Goal: Information Seeking & Learning: Learn about a topic

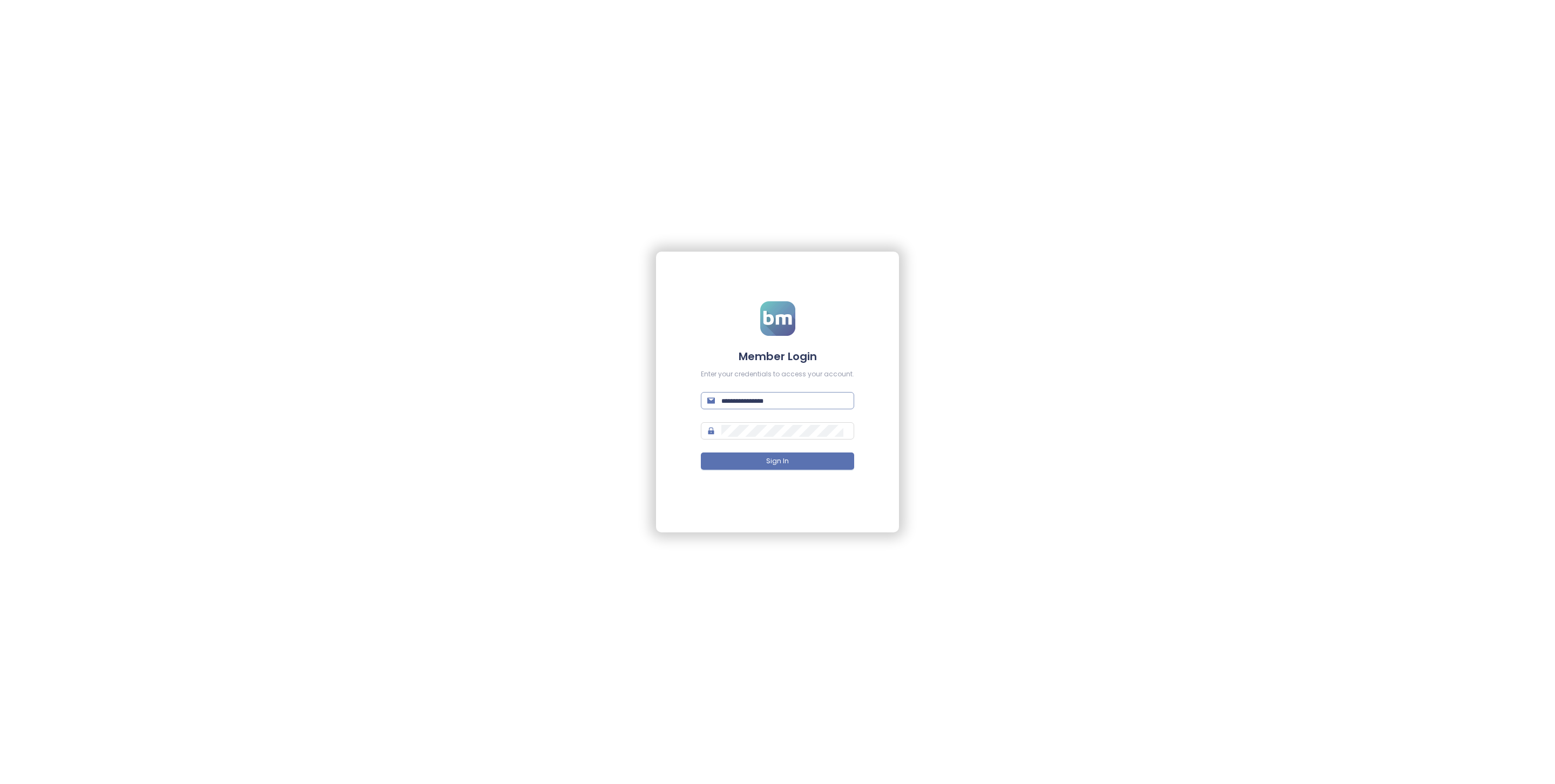
click at [755, 400] on input "text" at bounding box center [784, 401] width 127 height 12
type input "****"
click at [784, 405] on input "text" at bounding box center [784, 401] width 127 height 12
type input "**********"
click at [818, 473] on form "**********" at bounding box center [778, 392] width 153 height 182
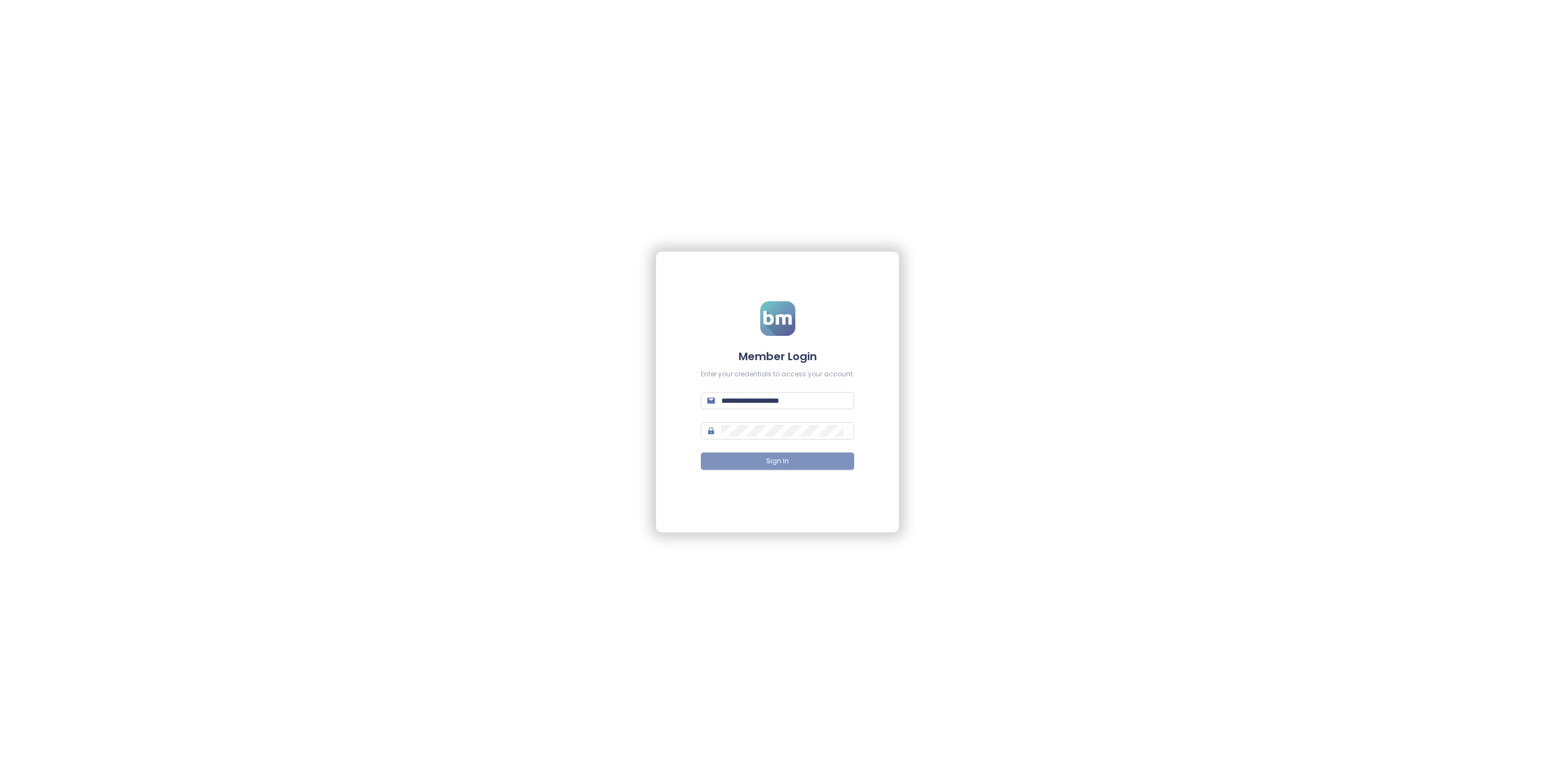
click at [815, 461] on button "Sign In" at bounding box center [778, 461] width 153 height 17
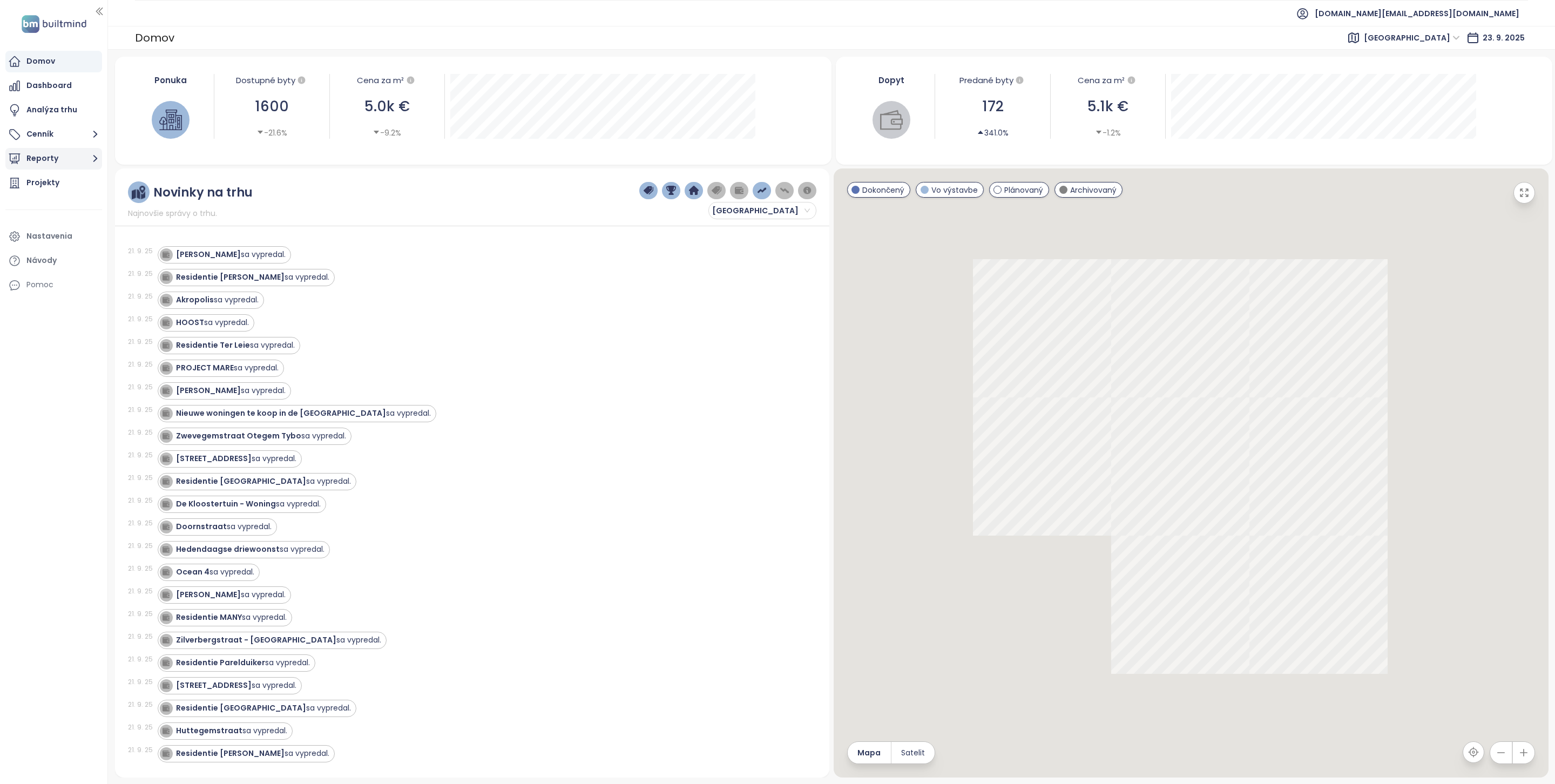
click at [68, 159] on button "Reporty" at bounding box center [54, 158] width 97 height 22
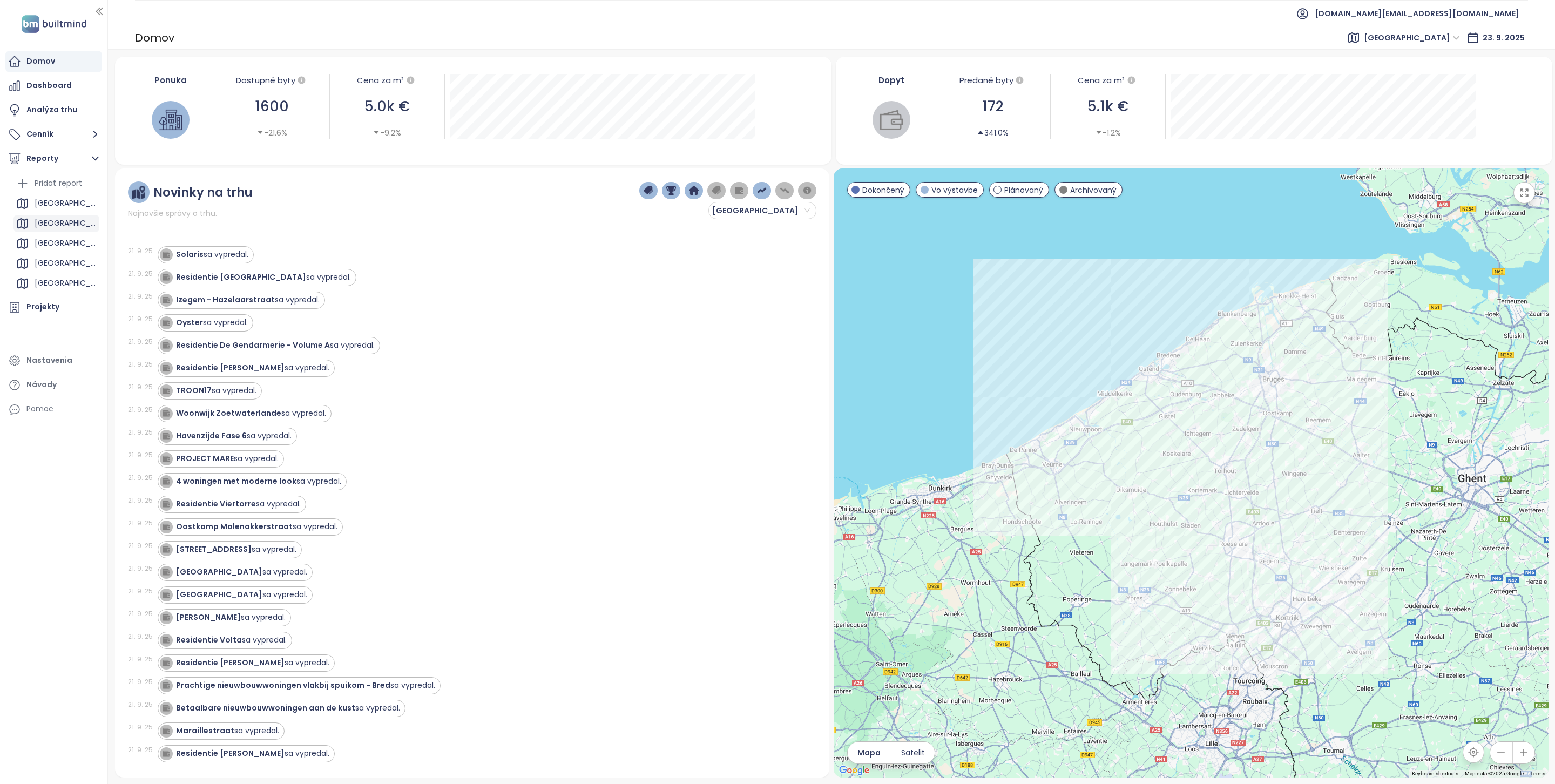
click at [51, 228] on div "Brussels" at bounding box center [65, 223] width 62 height 13
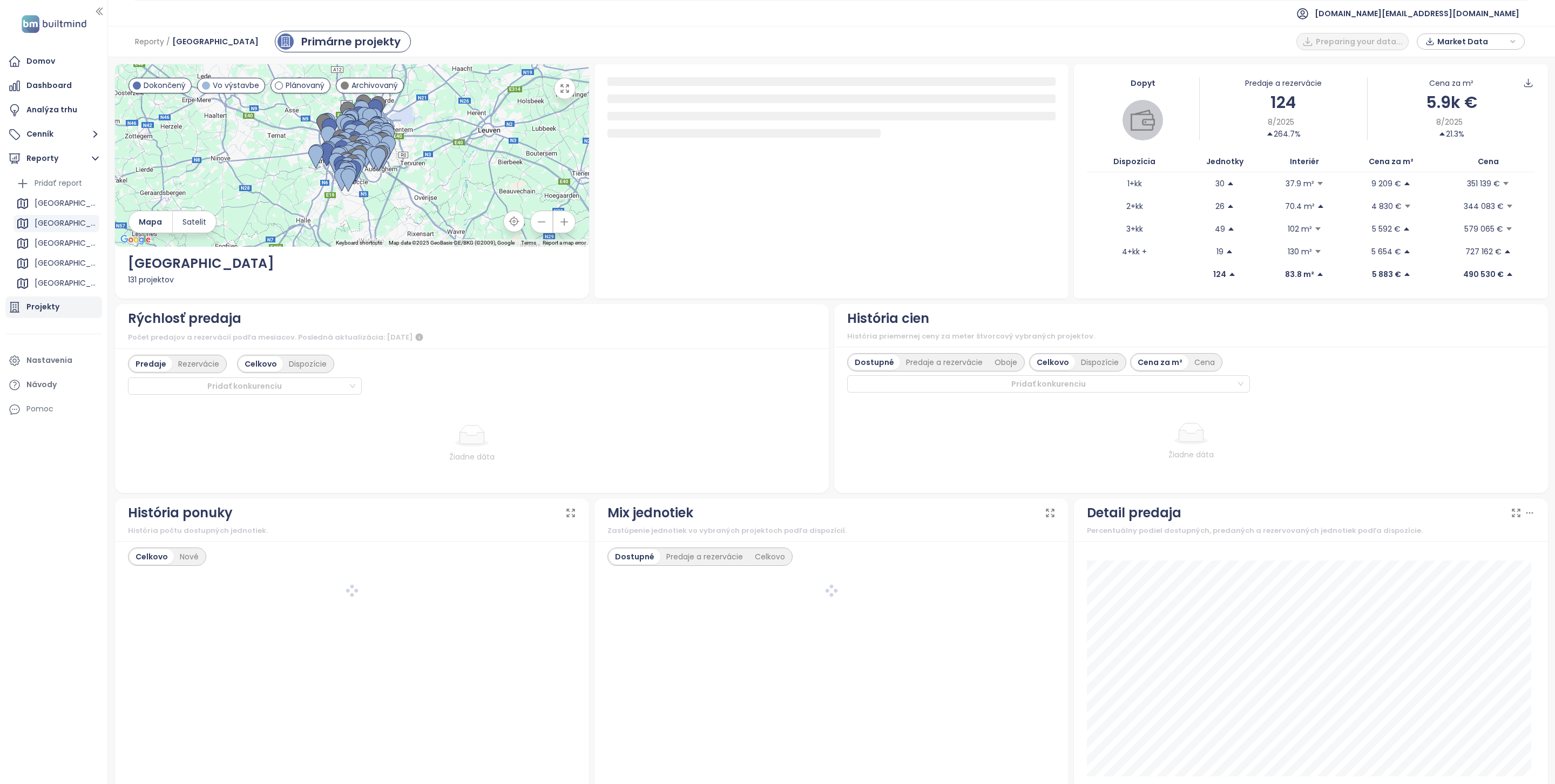
click at [53, 305] on div "Projekty" at bounding box center [43, 307] width 33 height 13
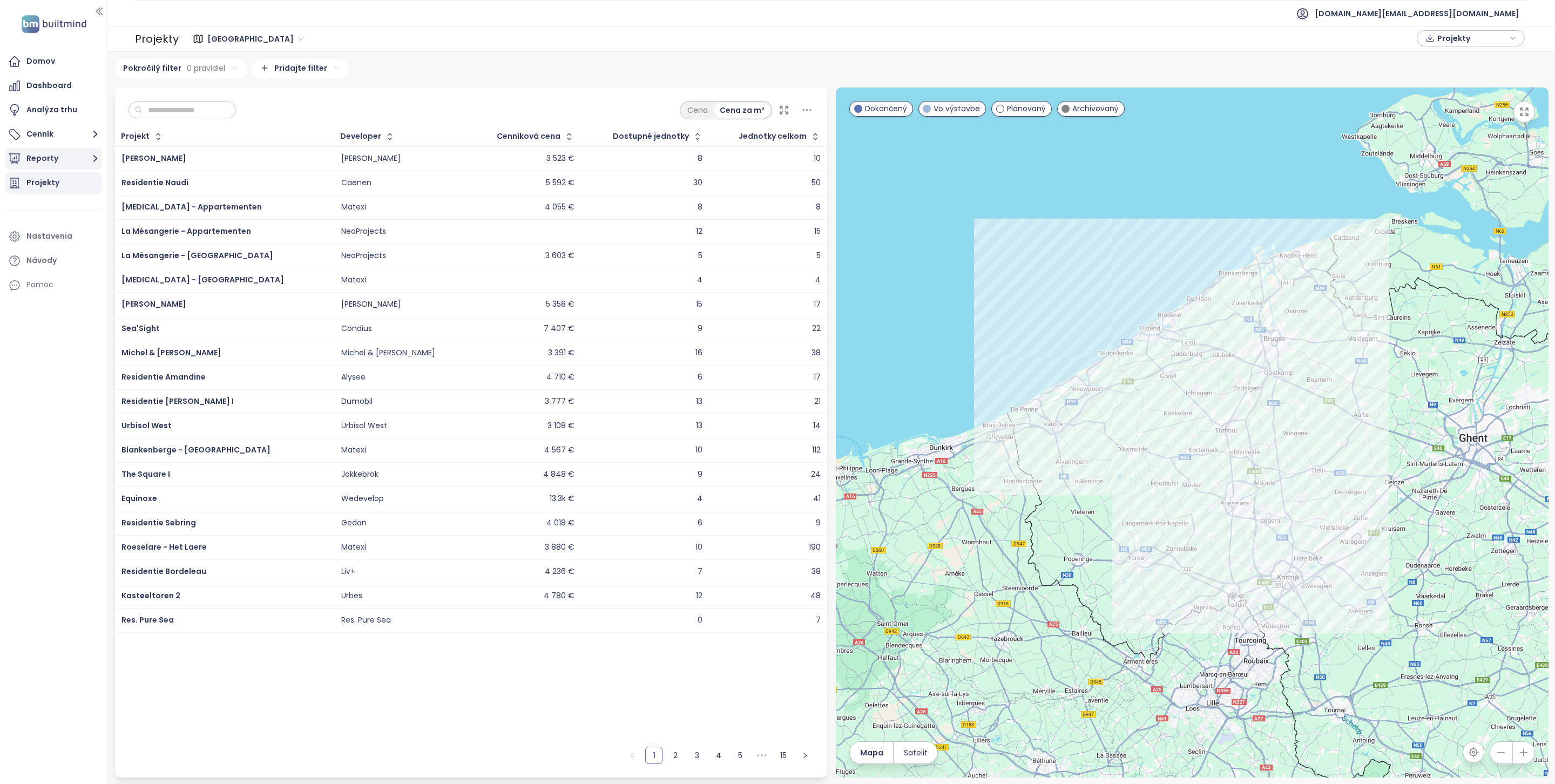
click at [64, 164] on button "Reporty" at bounding box center [54, 158] width 97 height 22
click at [58, 243] on div "Vienna" at bounding box center [65, 243] width 62 height 13
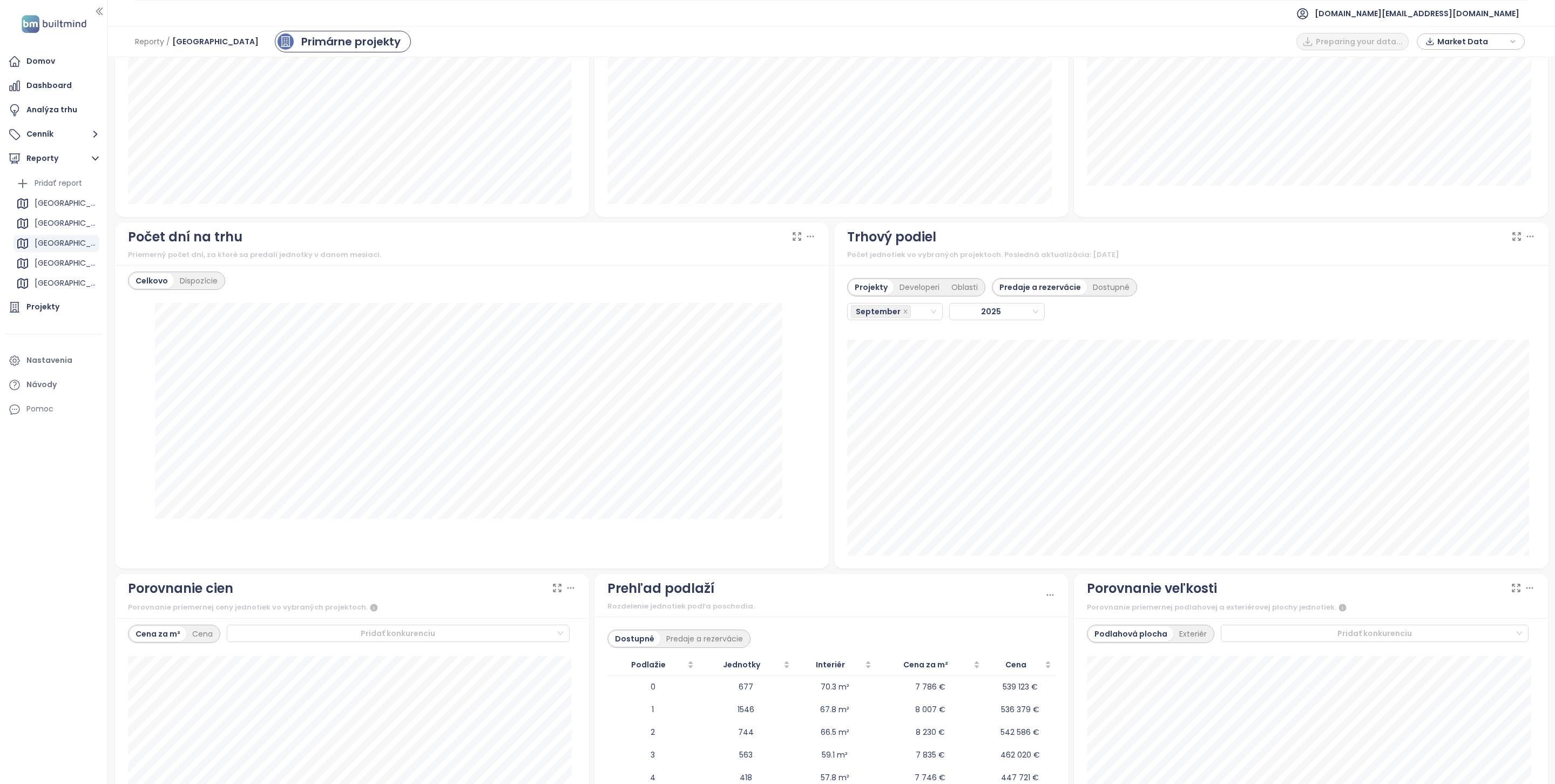
scroll to position [523, 0]
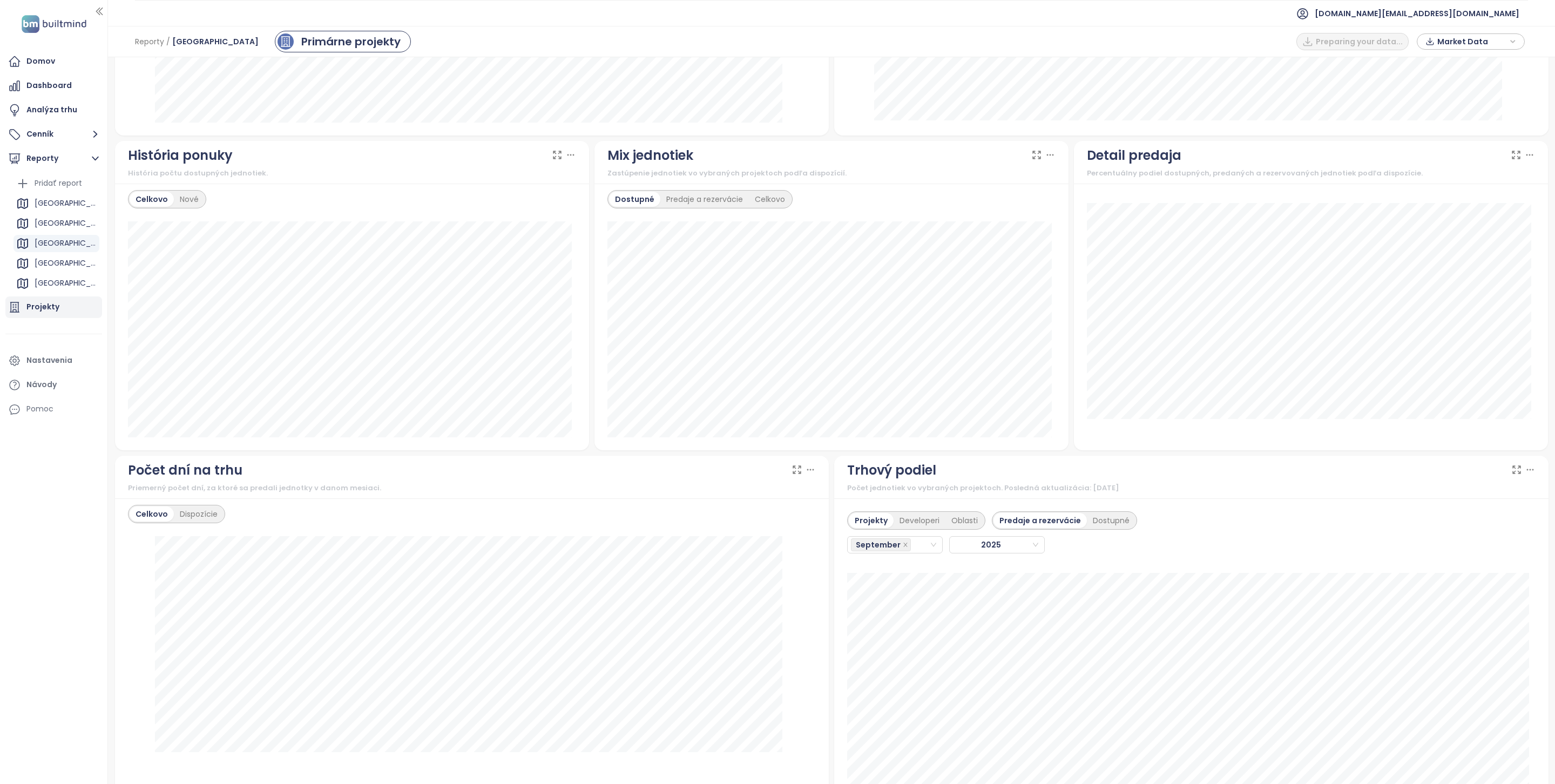
click at [58, 302] on div "Projekty" at bounding box center [54, 307] width 97 height 22
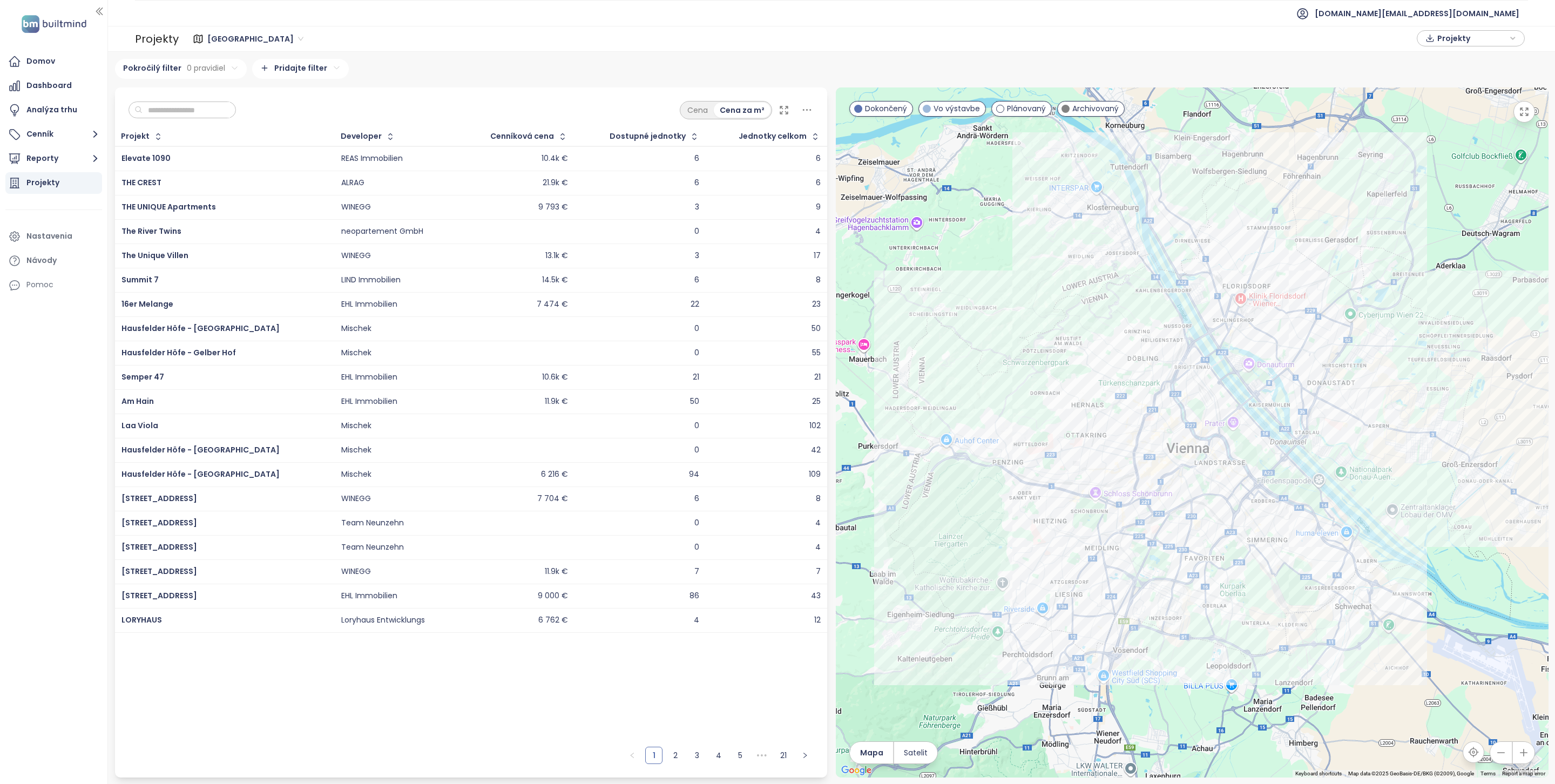
click at [174, 111] on input "text" at bounding box center [186, 109] width 87 height 16
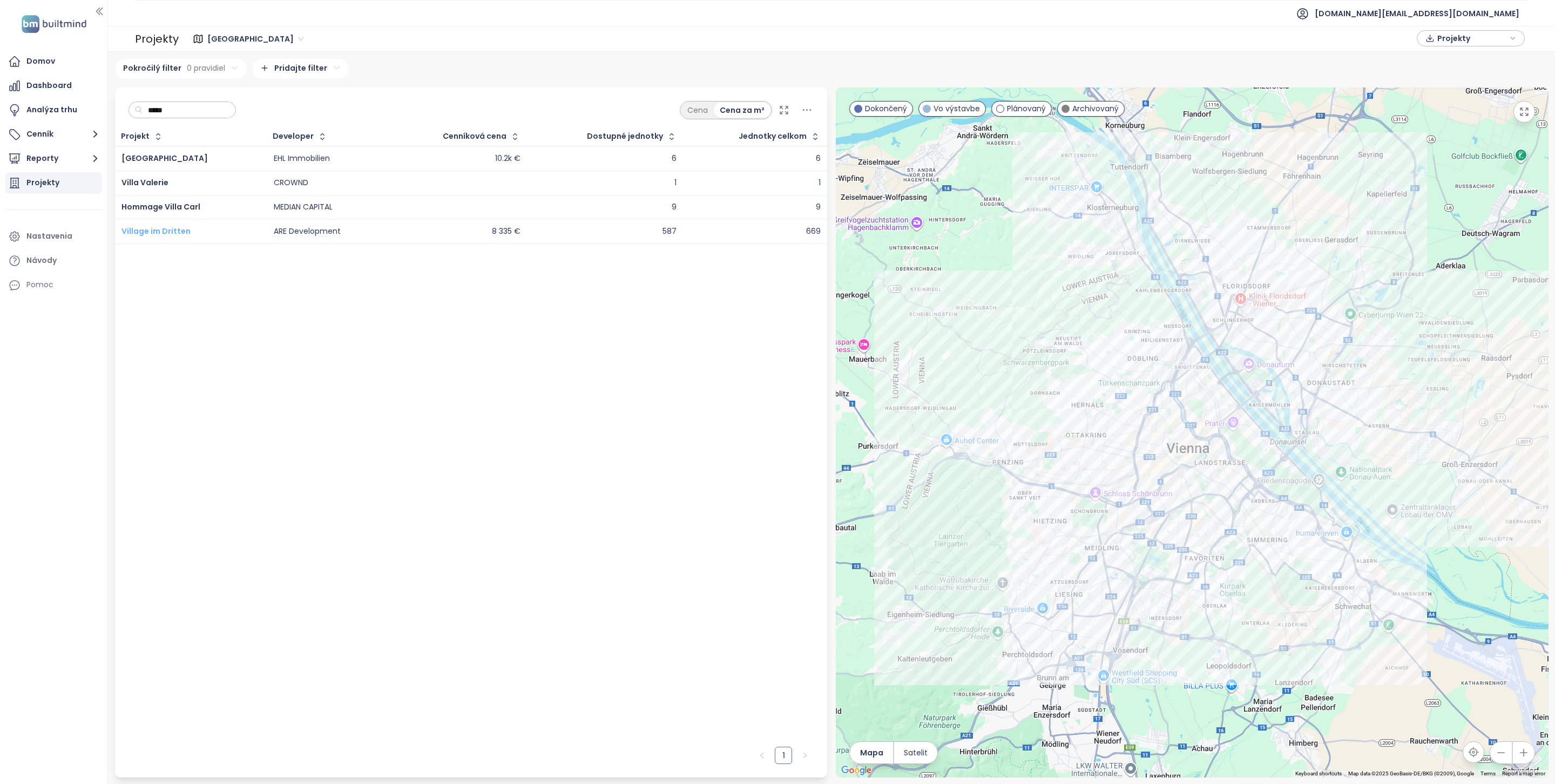
type input "*****"
click at [162, 228] on span "Village im Dritten" at bounding box center [156, 230] width 69 height 11
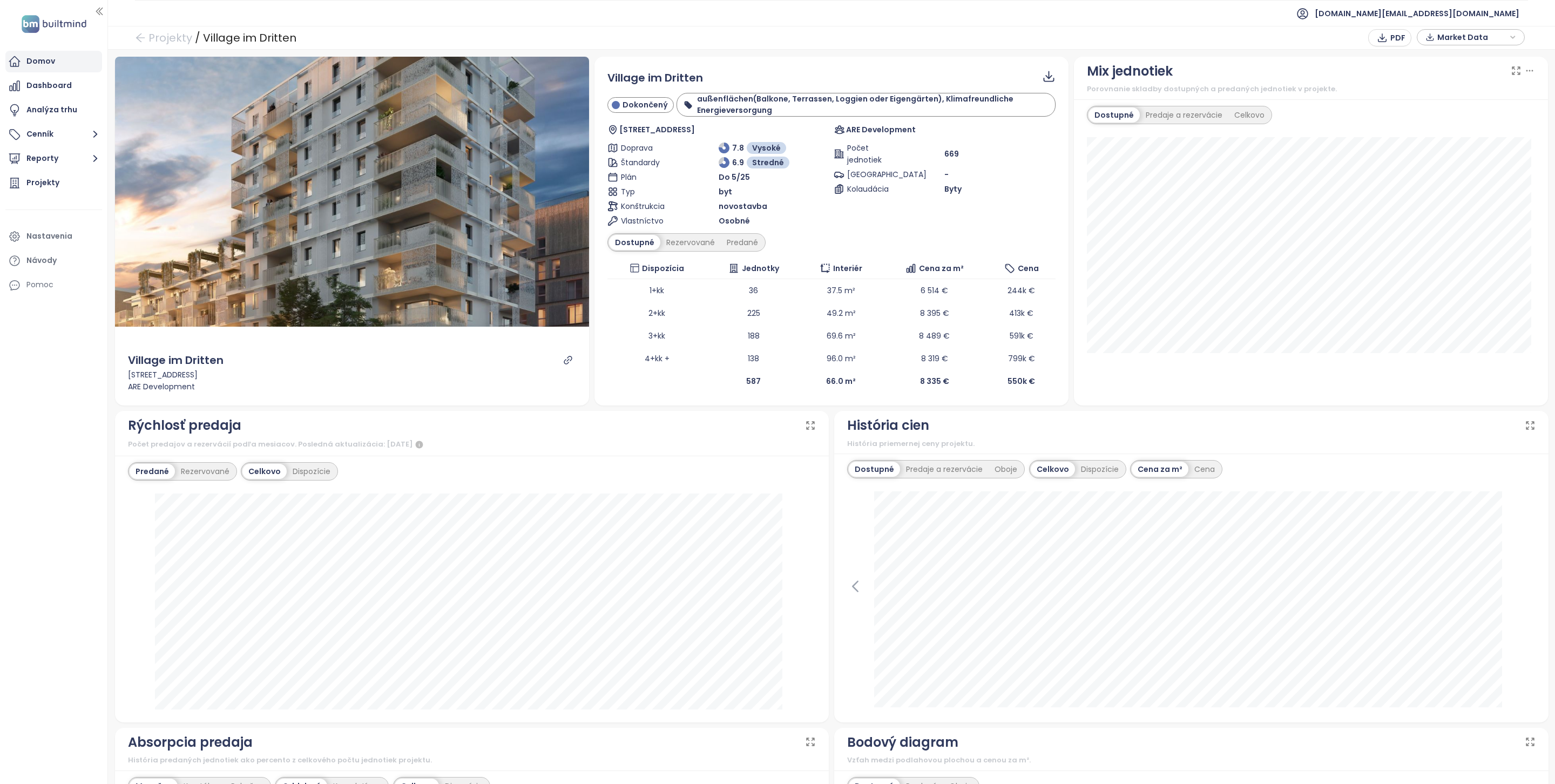
click at [57, 60] on div "Domov" at bounding box center [54, 61] width 97 height 22
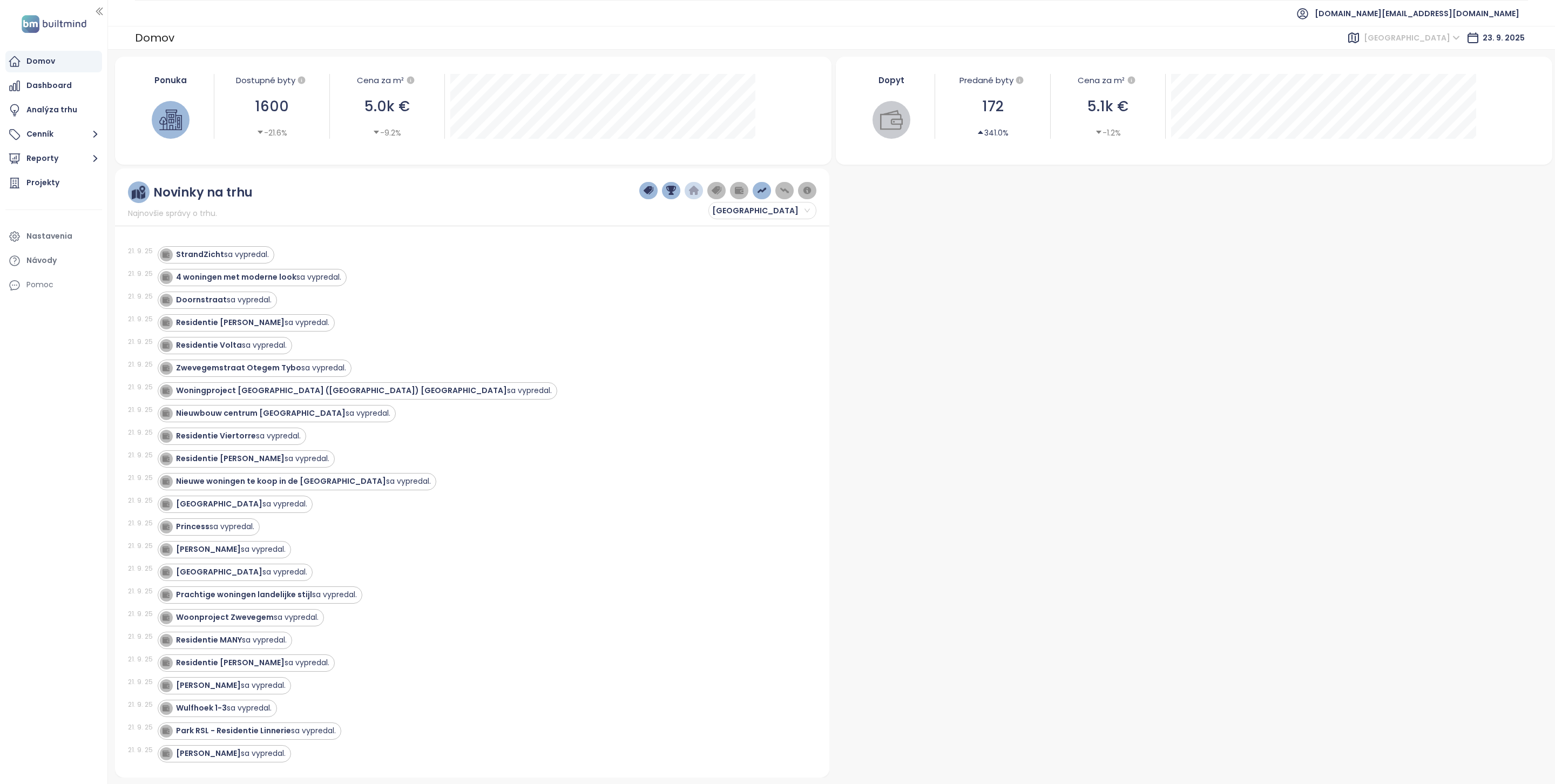
click at [1406, 42] on span "West Flanders" at bounding box center [1411, 37] width 96 height 16
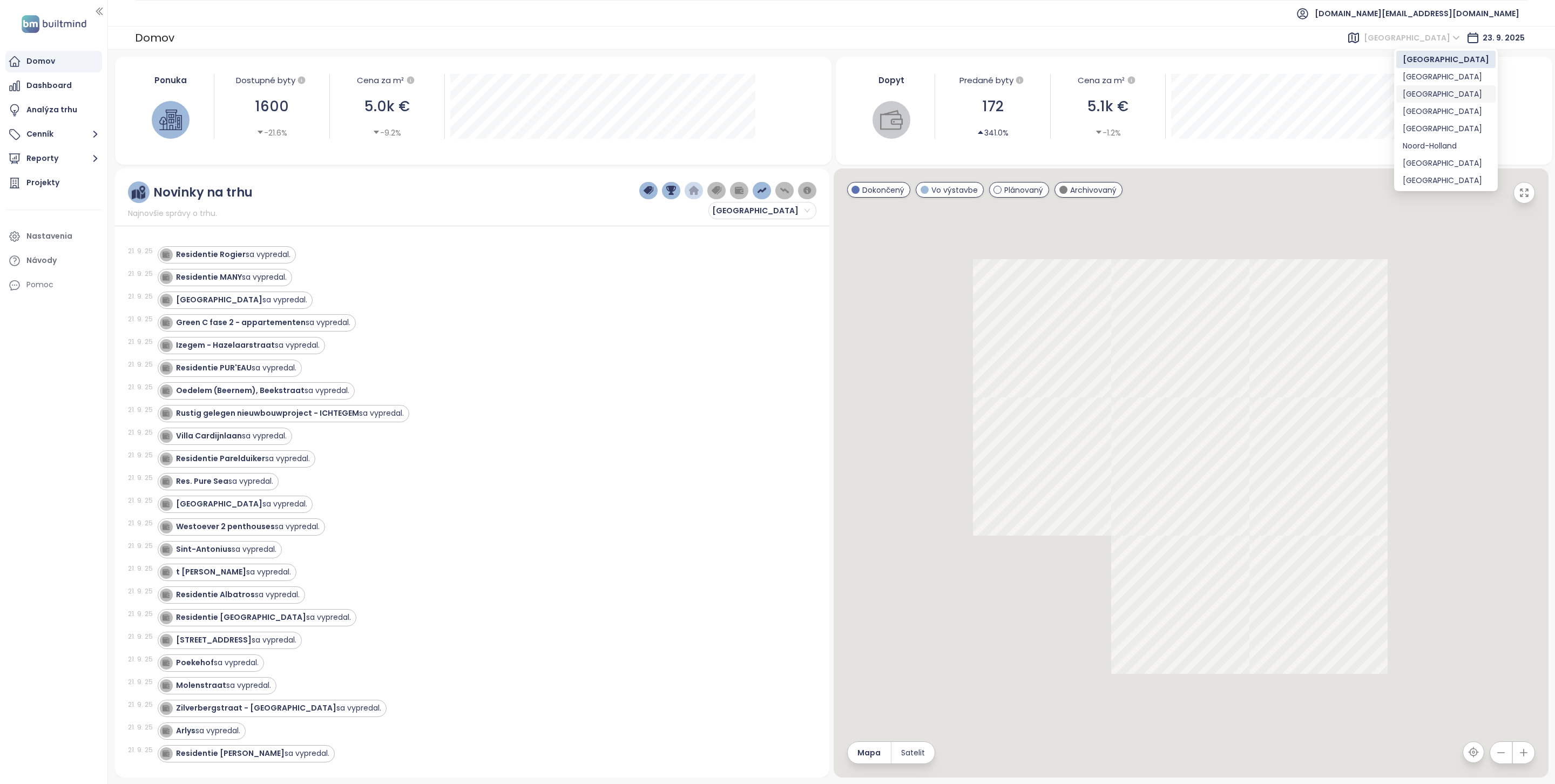
click at [1423, 90] on div "Vienna" at bounding box center [1446, 94] width 86 height 12
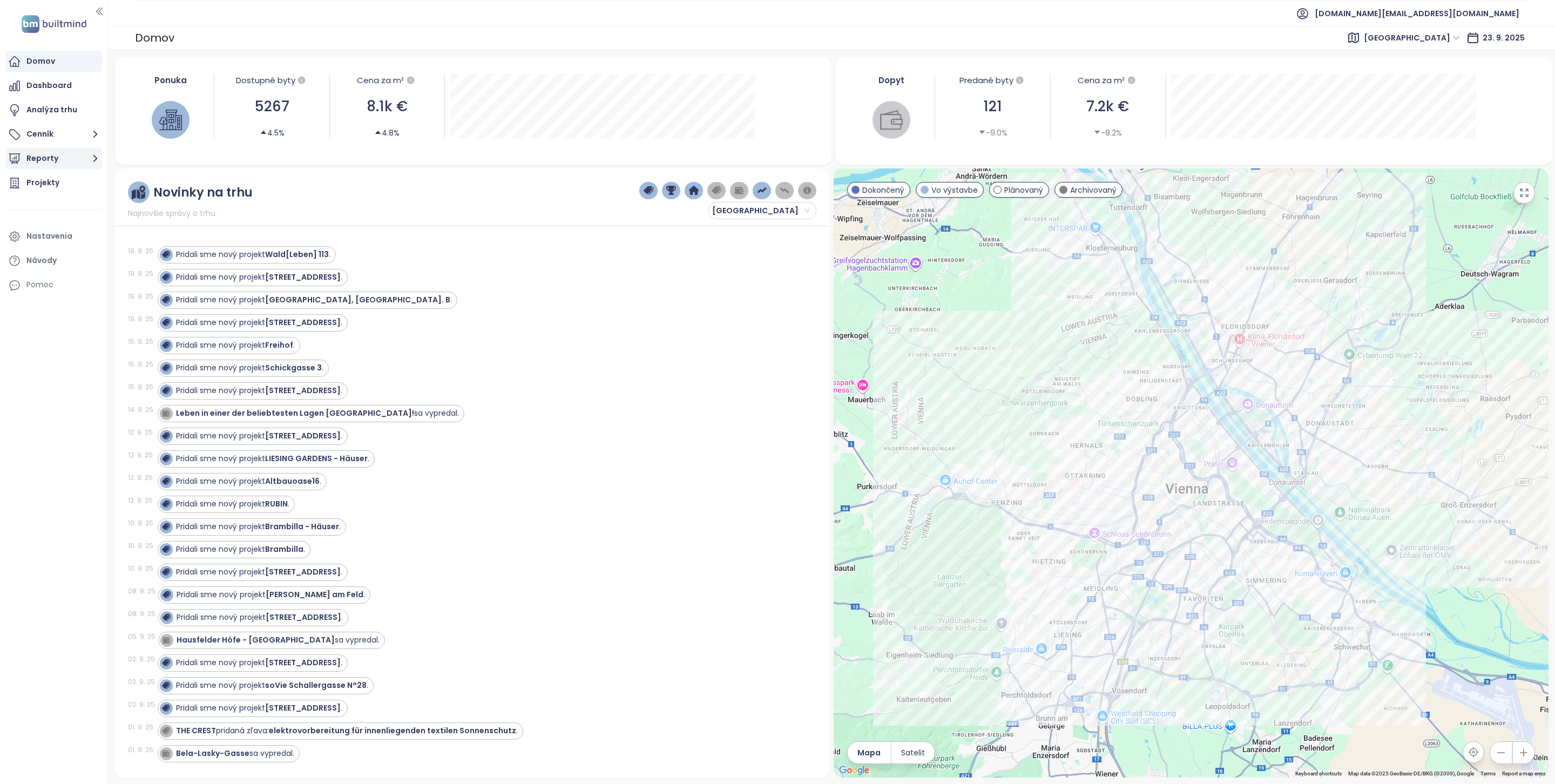
click at [77, 156] on button "Reporty" at bounding box center [54, 158] width 97 height 22
click at [60, 243] on div "Vienna" at bounding box center [65, 243] width 62 height 13
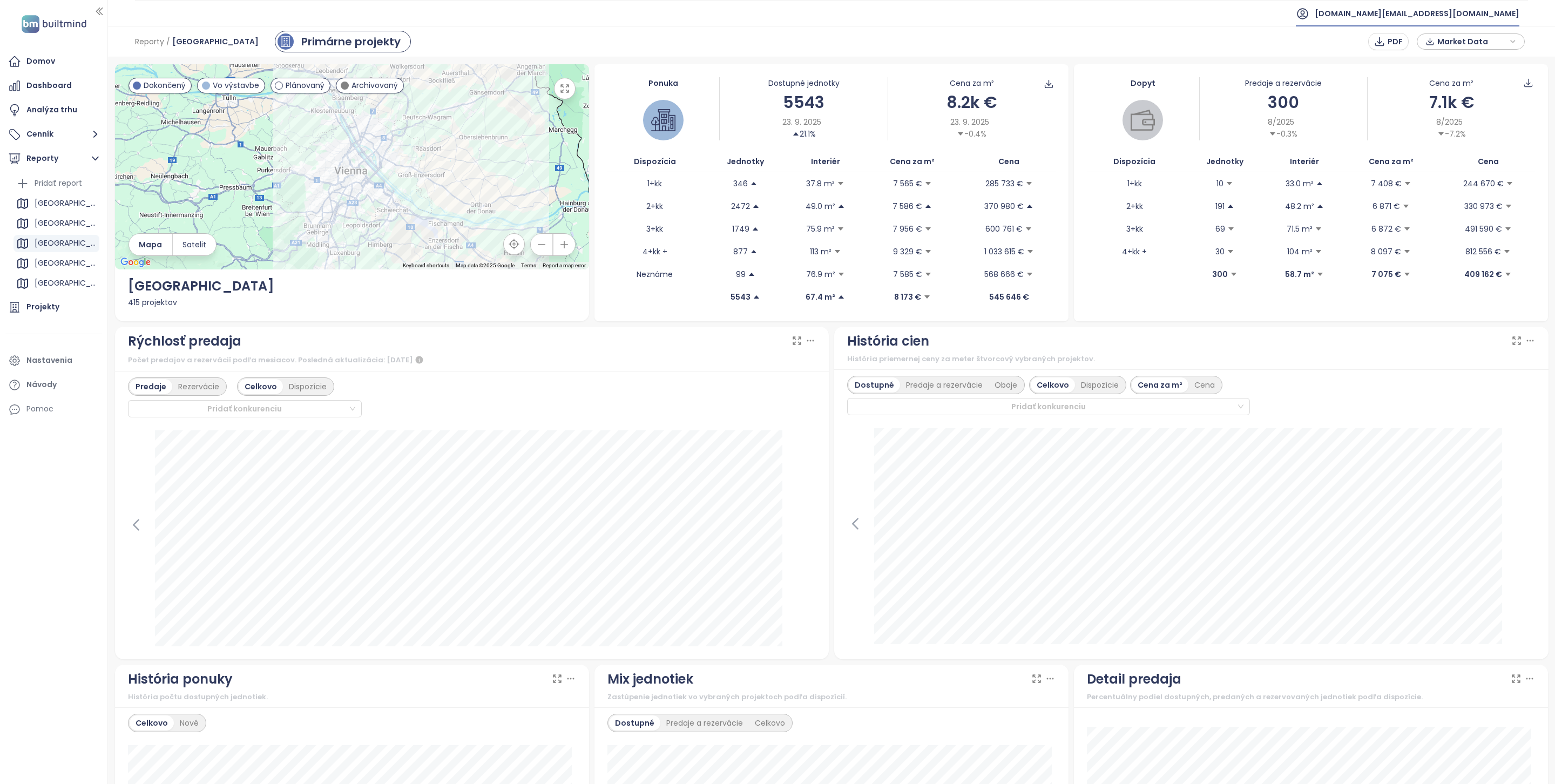
click at [1470, 16] on span "test.eu@builtmind.com" at bounding box center [1416, 13] width 204 height 26
click at [1464, 50] on li "Odhlásiť sa" at bounding box center [1464, 43] width 105 height 22
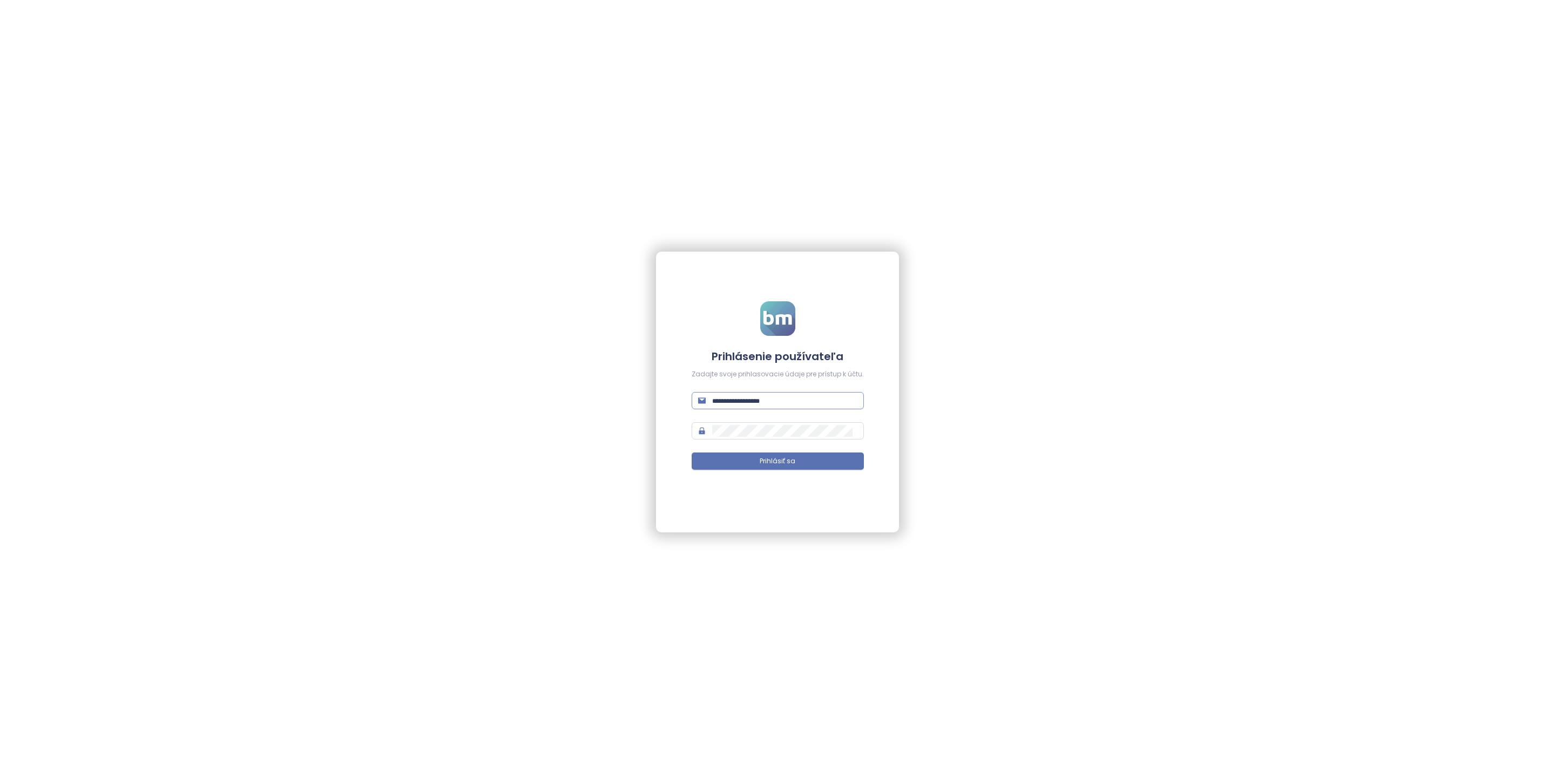
click at [776, 407] on span at bounding box center [778, 401] width 173 height 17
type input "**********"
click at [777, 455] on button "Prihlásiť sa" at bounding box center [778, 461] width 173 height 17
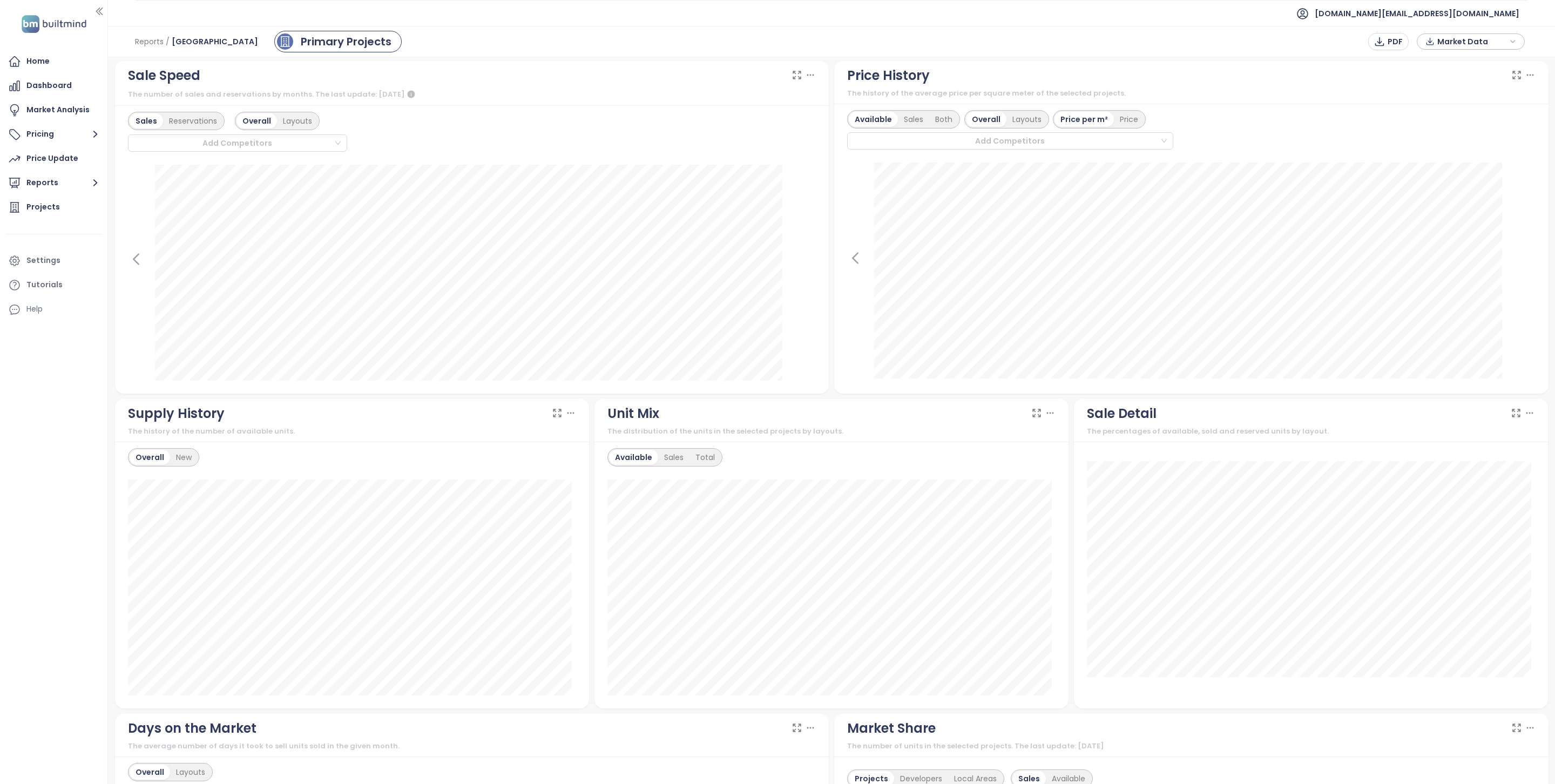
scroll to position [363, 0]
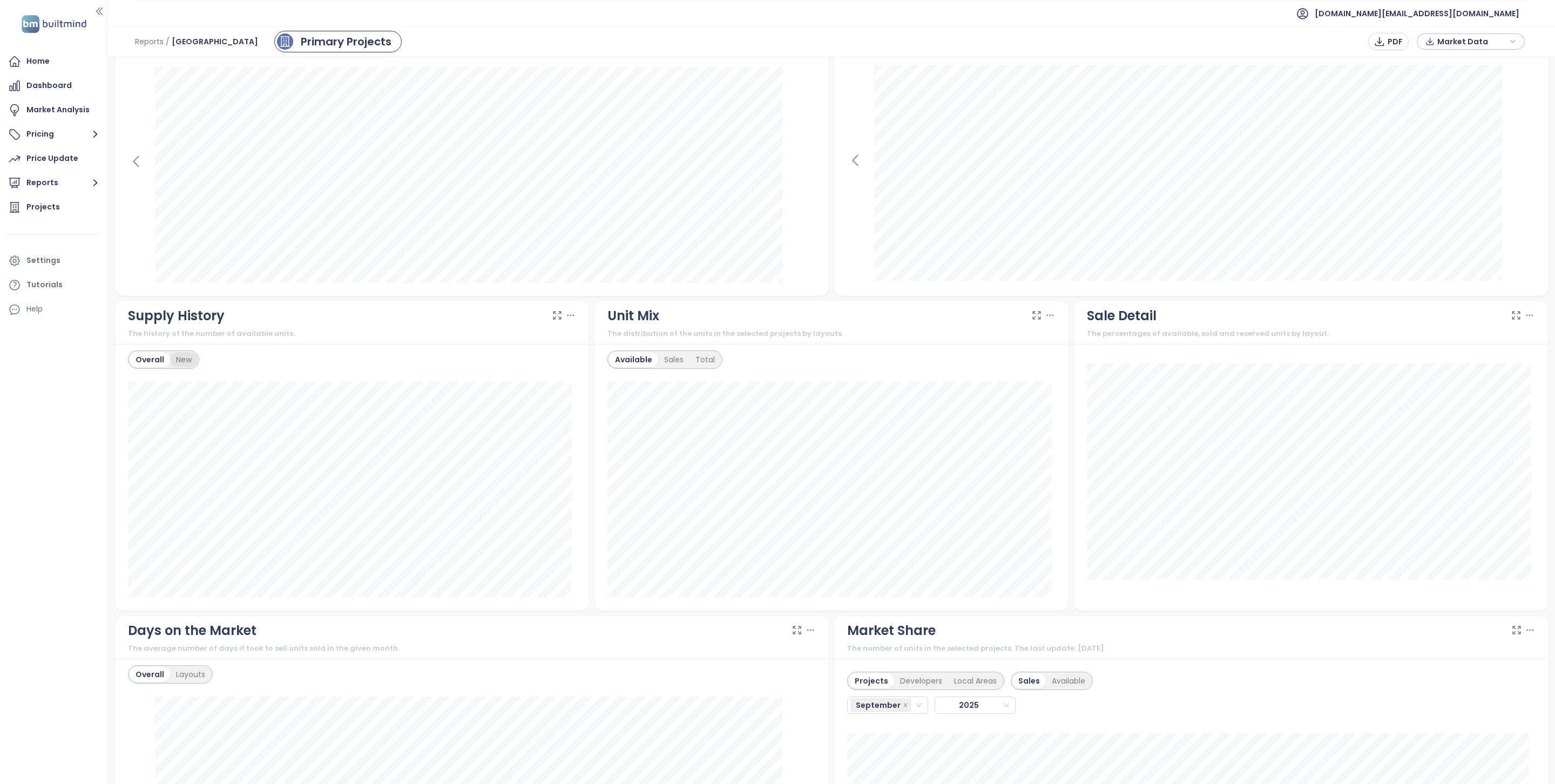
click at [193, 361] on div "New" at bounding box center [183, 359] width 28 height 15
click at [80, 187] on button "Reports" at bounding box center [54, 183] width 97 height 22
click at [59, 223] on div "Vienna" at bounding box center [65, 227] width 62 height 13
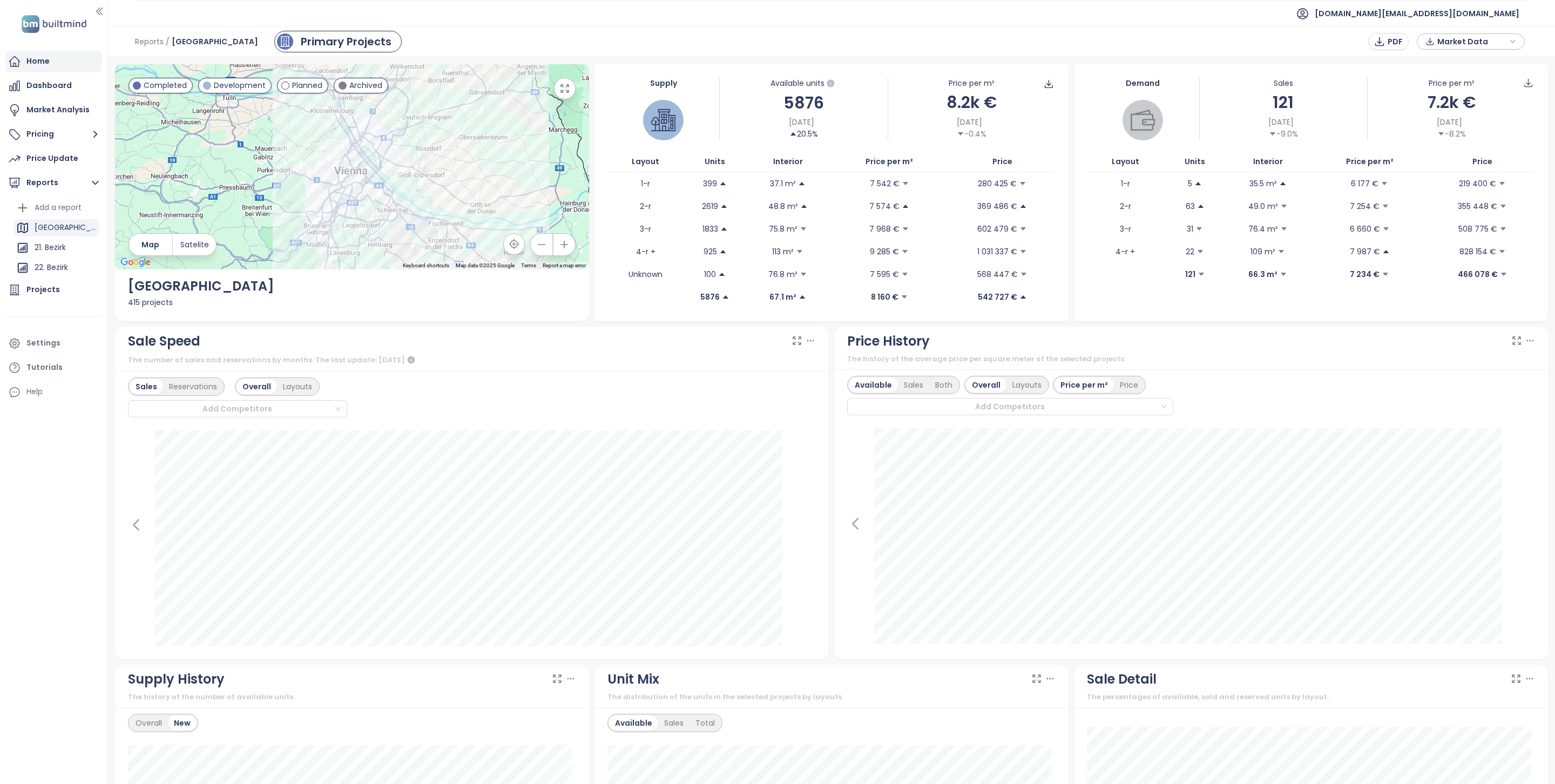
click at [35, 66] on div "Home" at bounding box center [38, 61] width 23 height 13
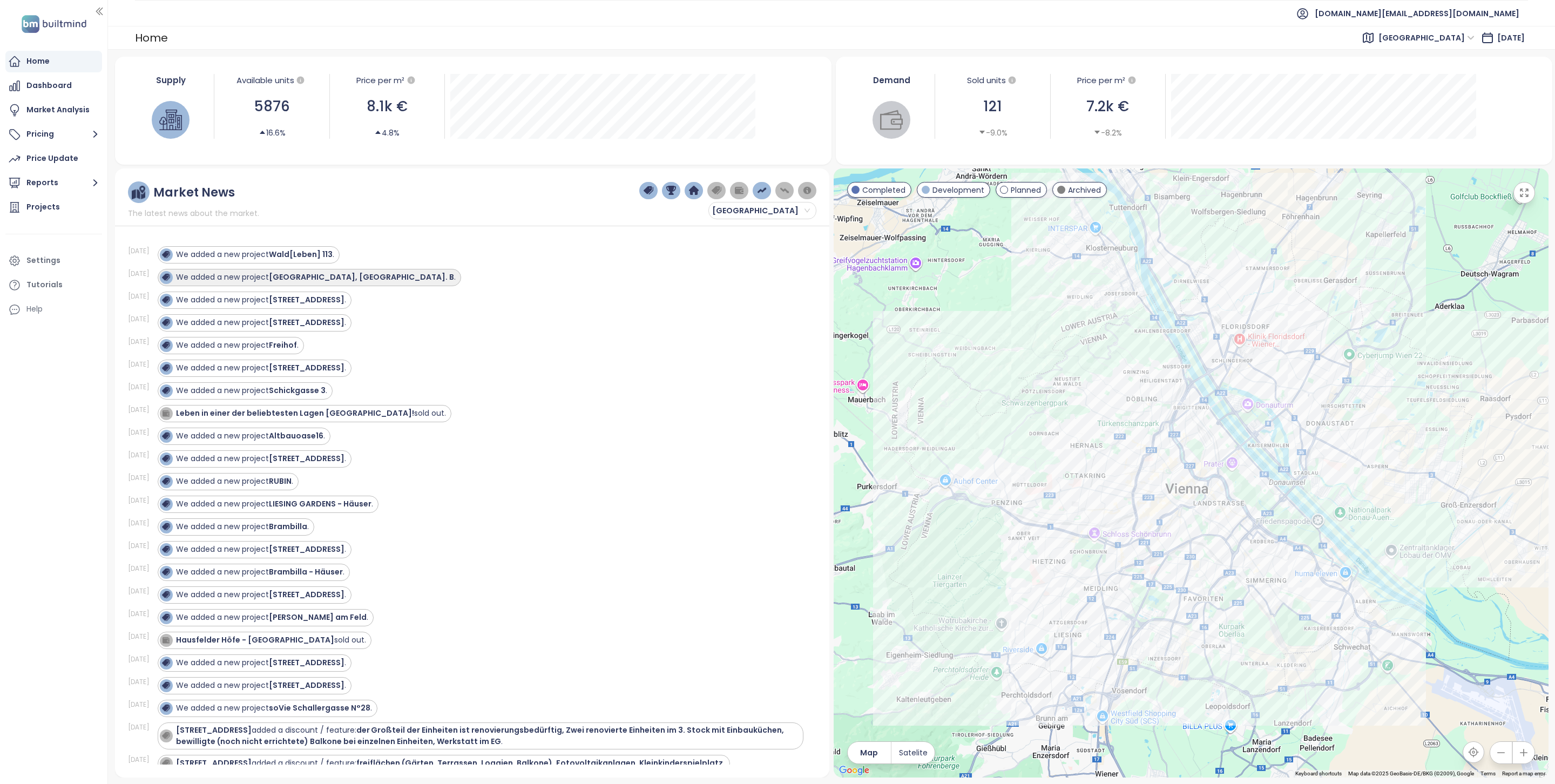
click at [313, 281] on strong "Breitenleer Straße, Bpl. B" at bounding box center [360, 276] width 185 height 11
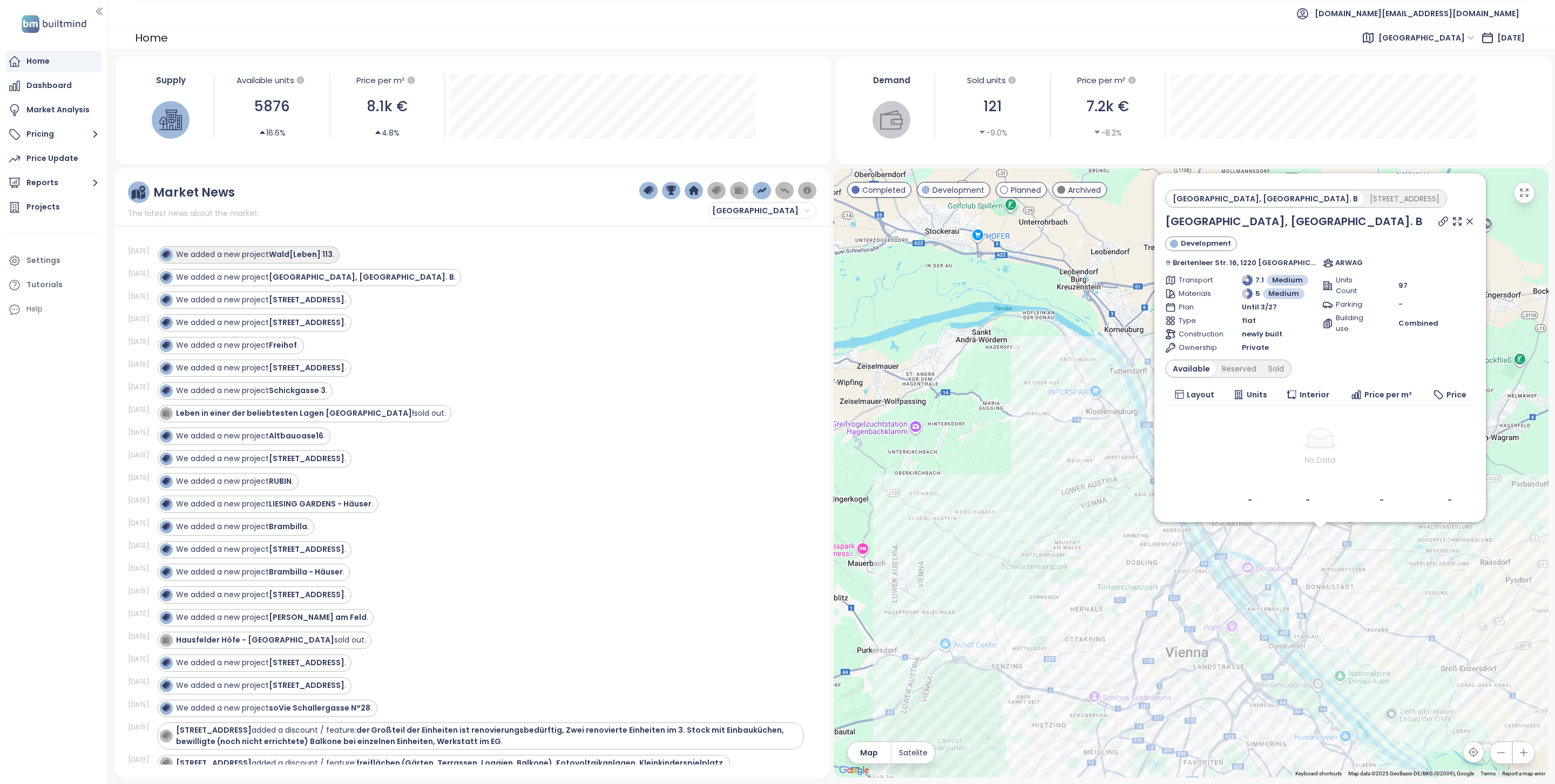
click at [309, 257] on strong "Wald[Leben] 113" at bounding box center [300, 254] width 63 height 11
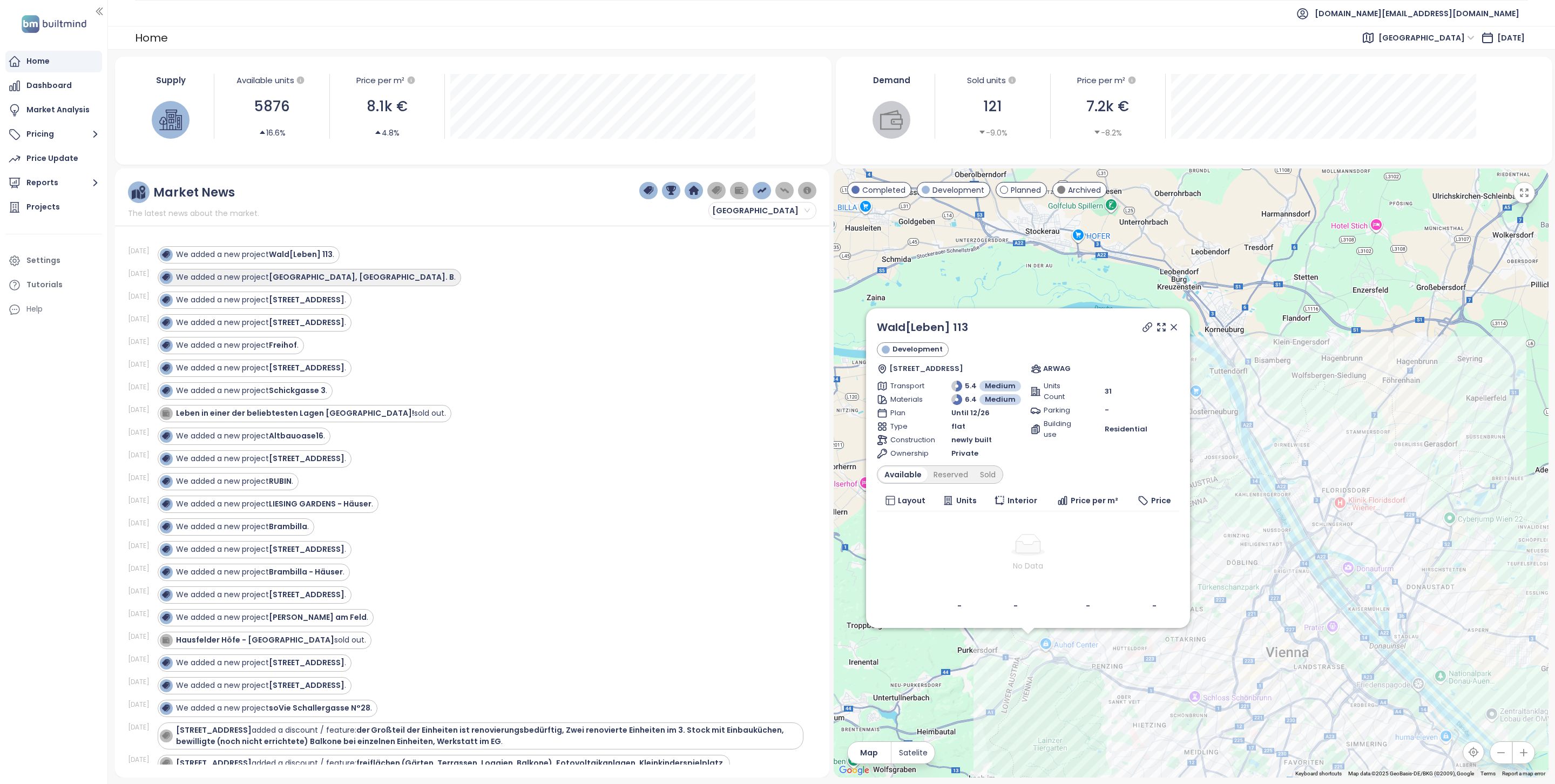
click at [313, 283] on div "We added a new project Breitenleer Straße, Bpl. B ." at bounding box center [316, 277] width 280 height 12
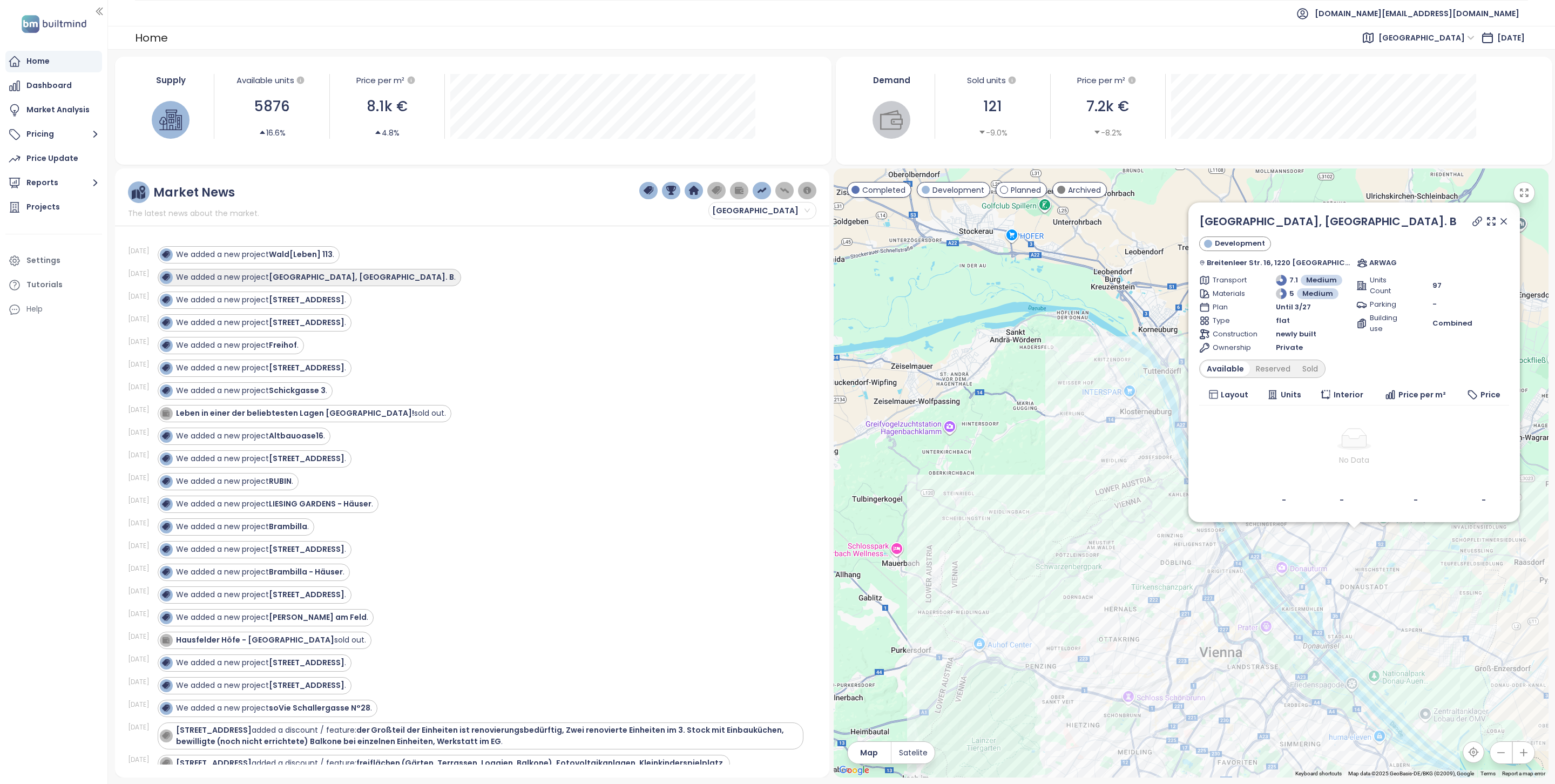
click at [327, 280] on strong "Breitenleer Straße, Bpl. B" at bounding box center [360, 276] width 185 height 11
click at [306, 311] on div "Sep 19, 25 We added a new project Jörgerstraße 20 ." at bounding box center [465, 300] width 676 height 23
click at [306, 306] on div "We added a new project Jörgerstraße 20 ." at bounding box center [261, 300] width 170 height 12
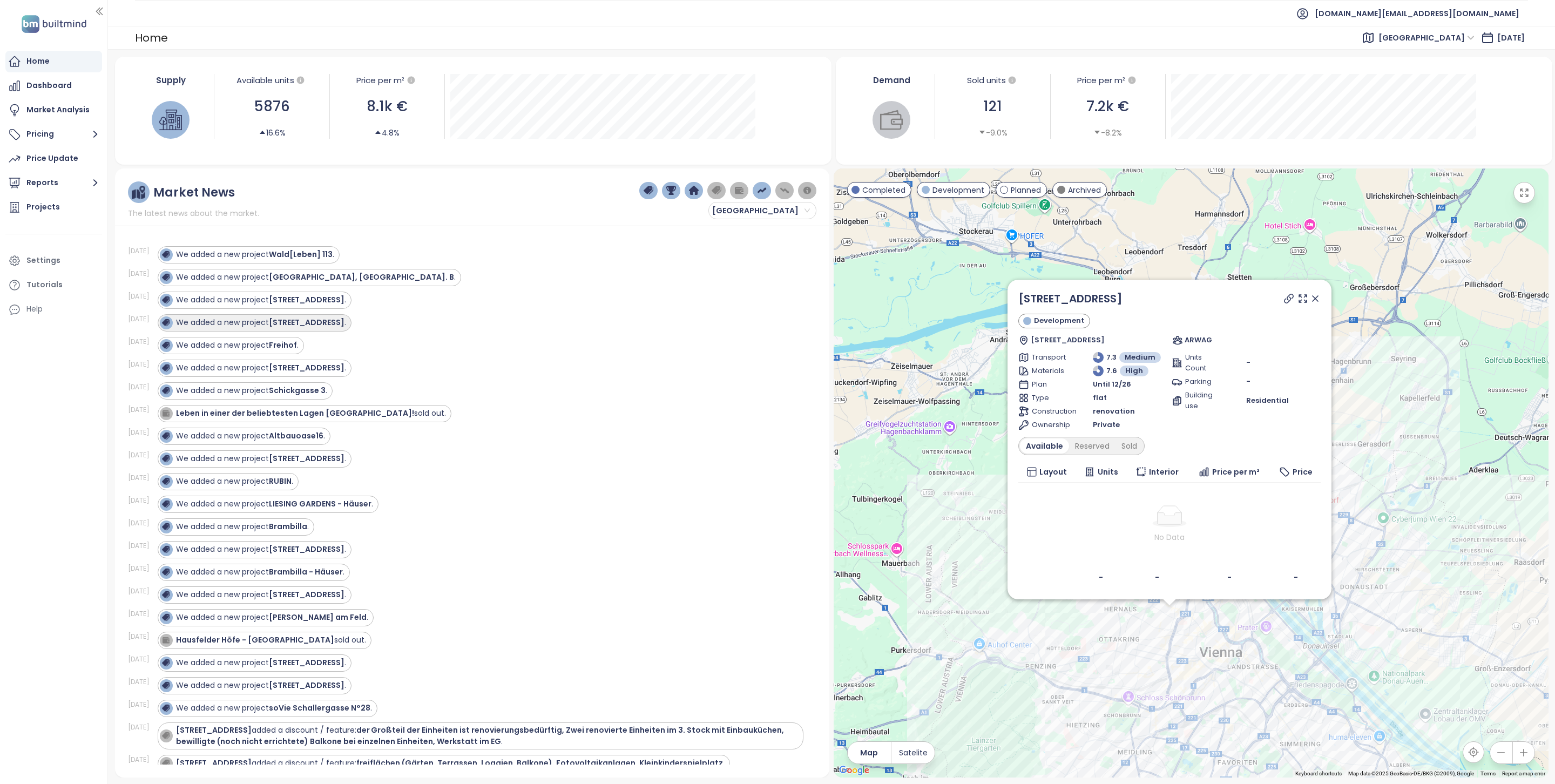
click at [305, 332] on div "We added a new project Jörgerstraße 20 - Neubau ." at bounding box center [254, 323] width 194 height 17
click at [302, 258] on strong "Wald[Leben] 113" at bounding box center [300, 254] width 63 height 11
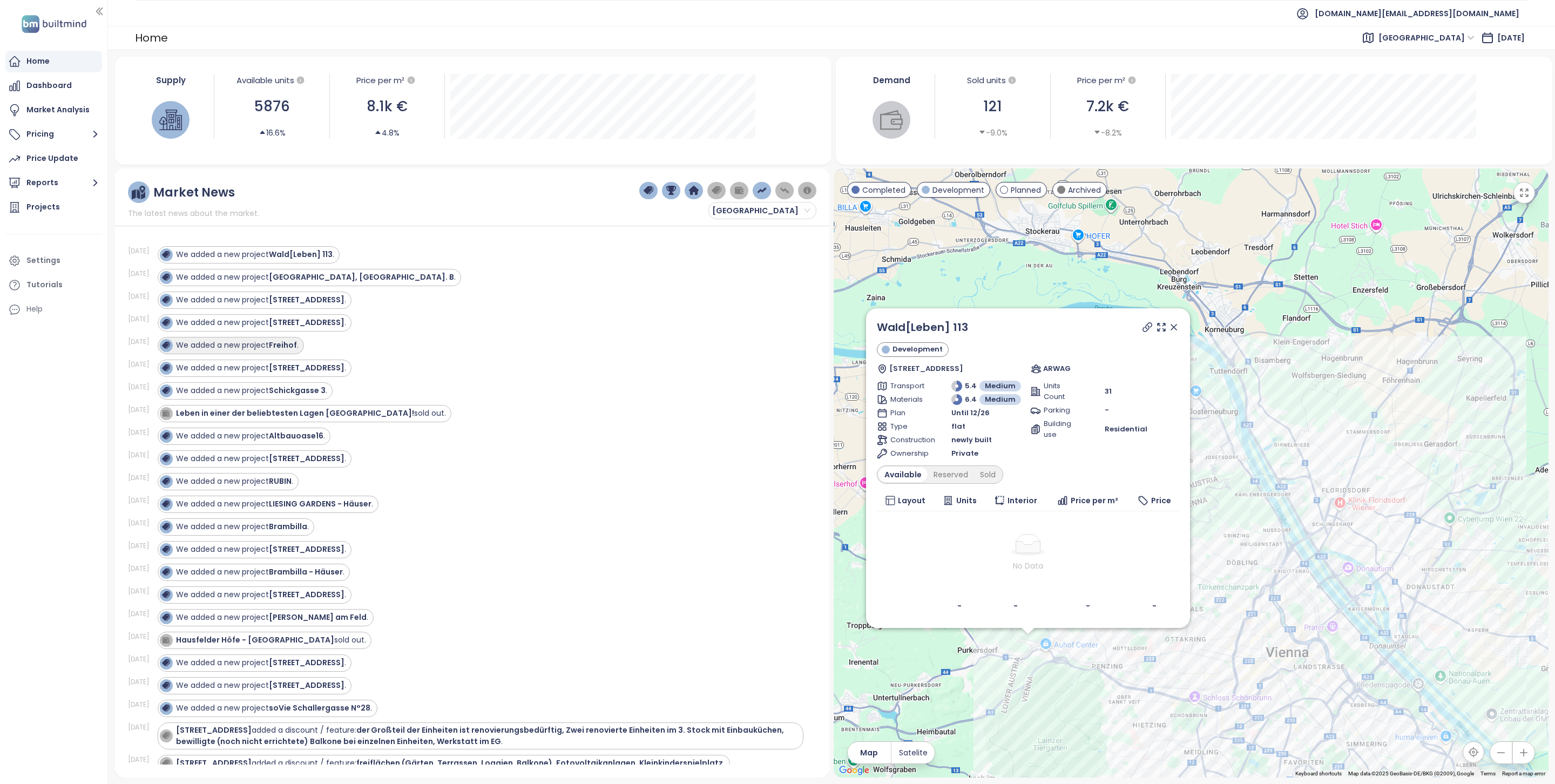
click at [293, 351] on div "We added a new project Freihof ." at bounding box center [238, 345] width 123 height 12
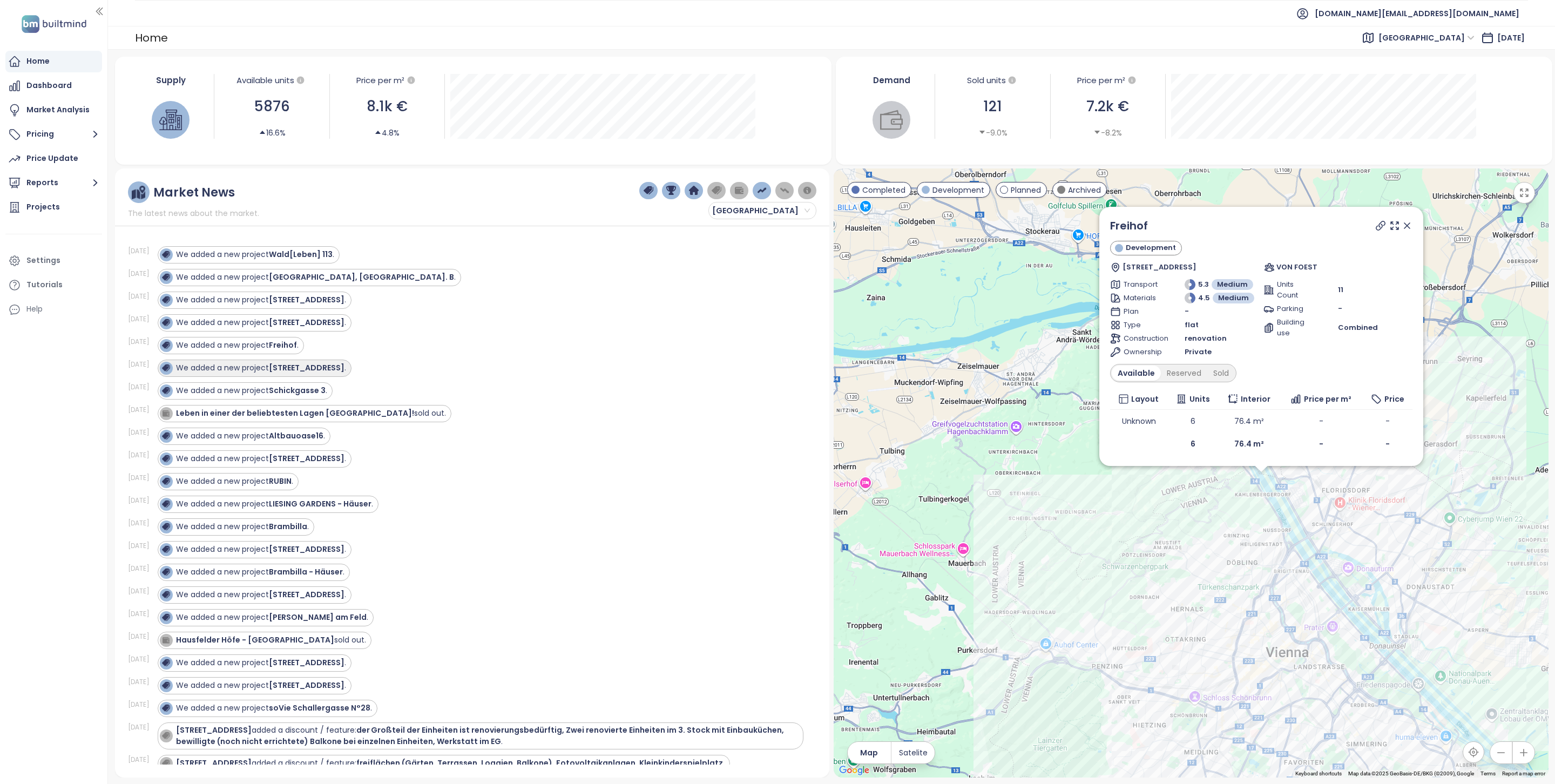
click at [304, 373] on strong "Donaustadtstraße 37" at bounding box center [306, 367] width 76 height 11
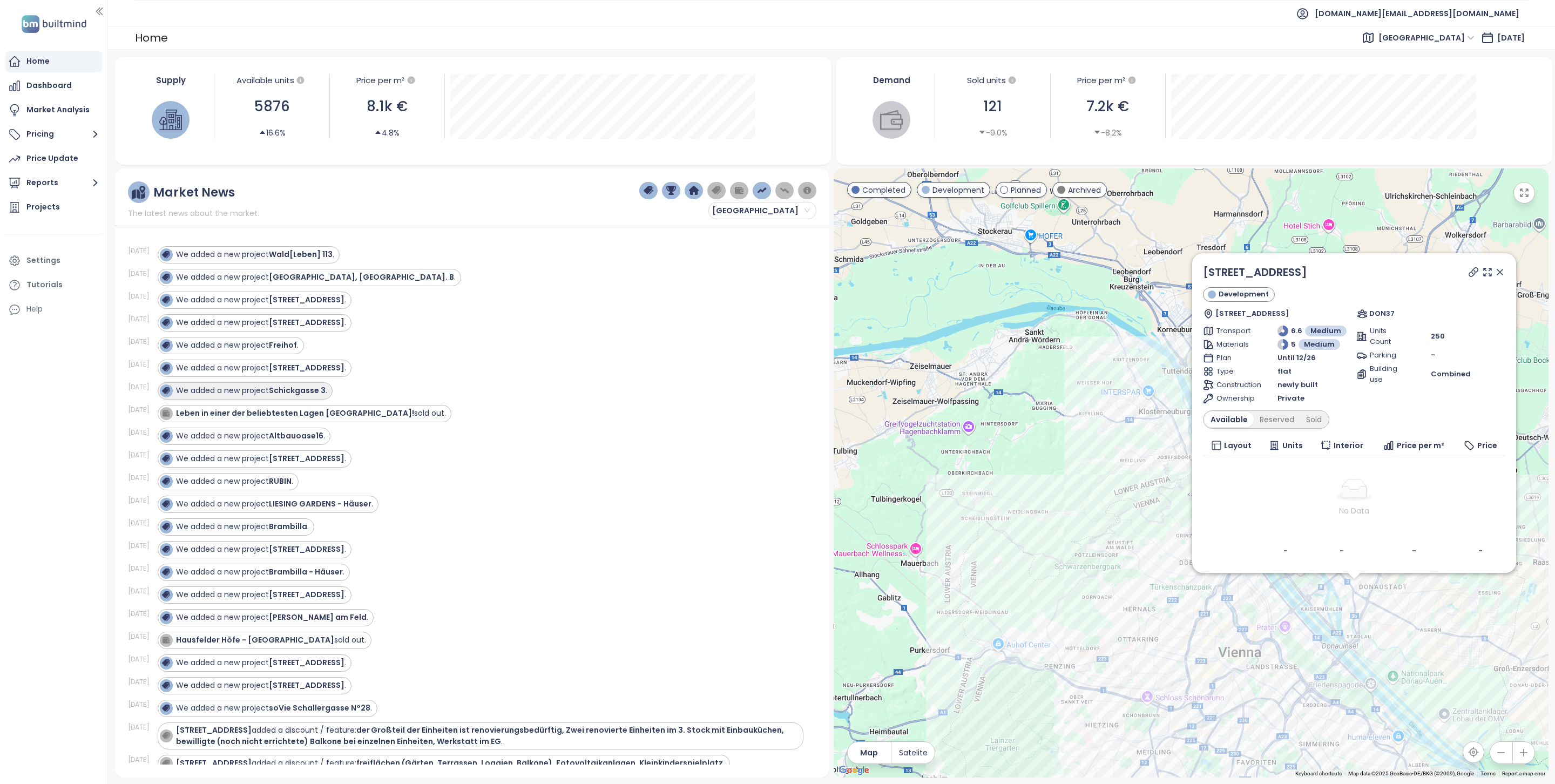
click at [302, 391] on strong "Schickgasse 3" at bounding box center [296, 389] width 57 height 11
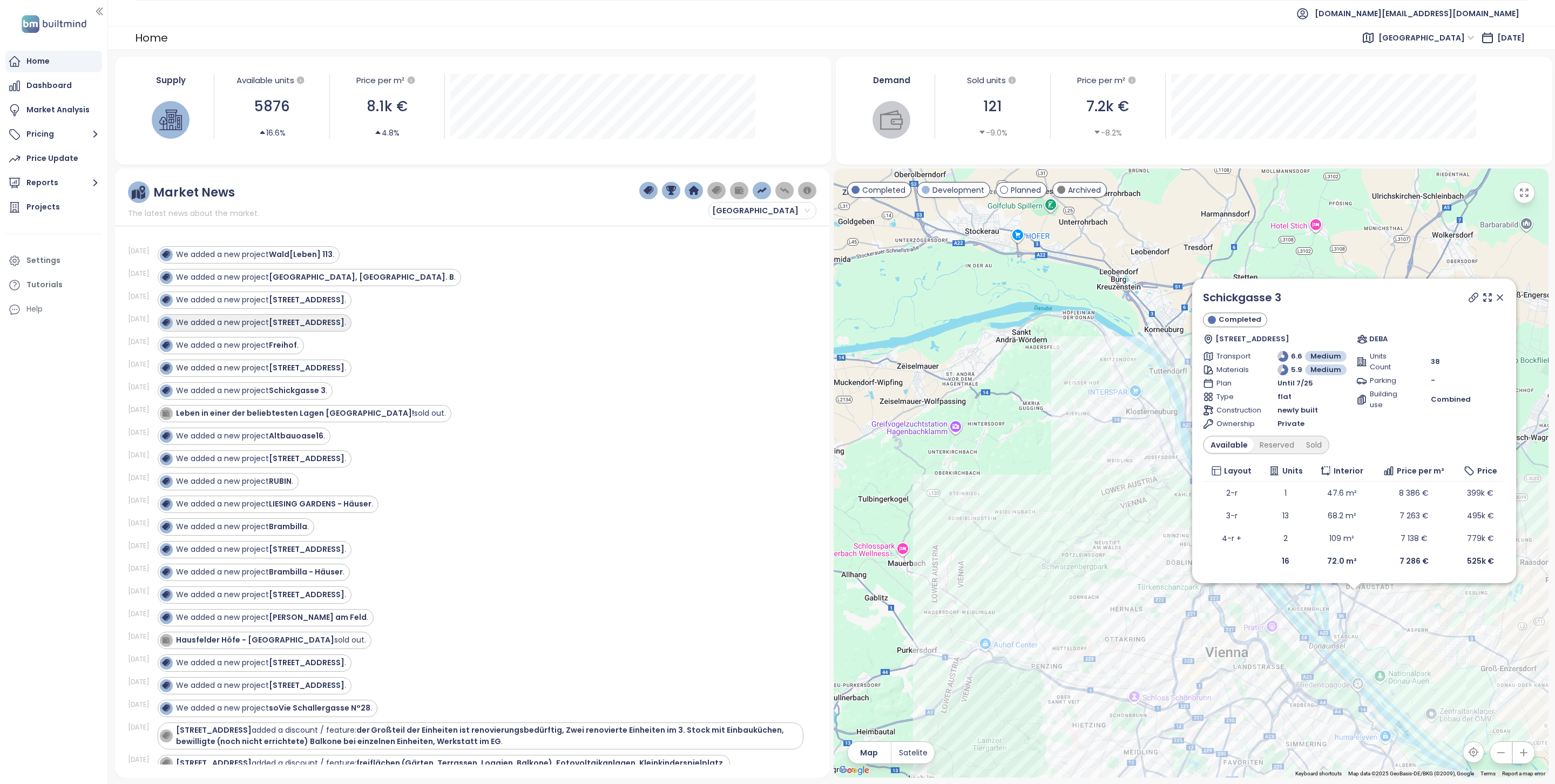
click at [285, 329] on div "We added a new project Jörgerstraße 20 - Neubau ." at bounding box center [253, 323] width 186 height 13
click at [288, 329] on div "We added a new project Jörgerstraße 20 - Neubau ." at bounding box center [253, 323] width 186 height 13
click at [301, 334] on div "Sep 19, 25 We added a new project Jörgerstraße 20 - Neubau ." at bounding box center [465, 323] width 676 height 23
click at [301, 328] on div "We added a new project Jörgerstraße 20 - Neubau ." at bounding box center [261, 323] width 170 height 12
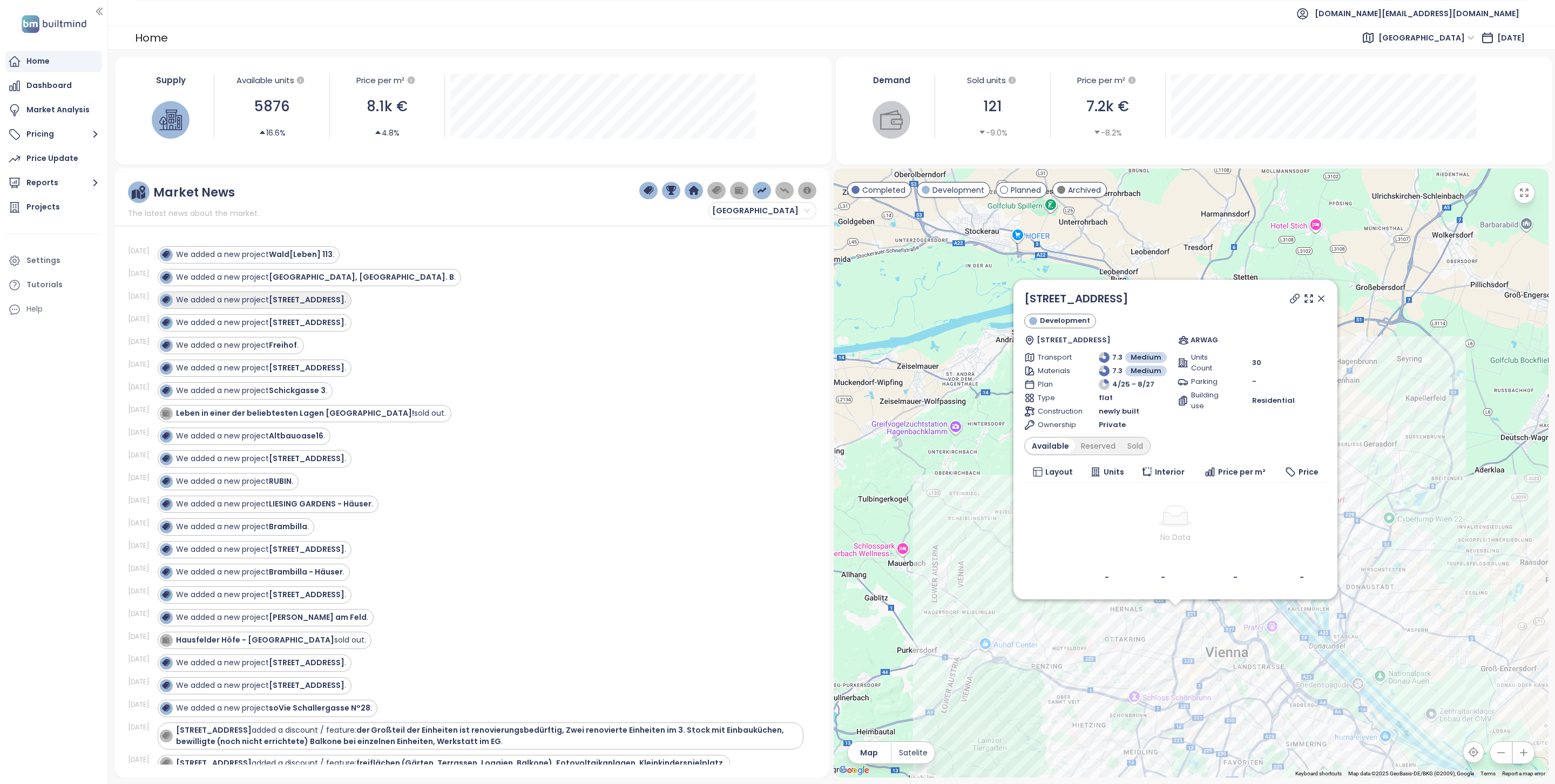
click at [306, 300] on strong "Jörgerstraße 20" at bounding box center [306, 299] width 76 height 11
click at [322, 327] on strong "Jörgerstraße 20 - Neubau" at bounding box center [306, 322] width 76 height 11
click at [1108, 440] on div "Reserved" at bounding box center [1098, 446] width 46 height 15
click at [1130, 440] on div "Sold" at bounding box center [1133, 446] width 28 height 15
click at [1050, 443] on div "Available" at bounding box center [1048, 446] width 45 height 15
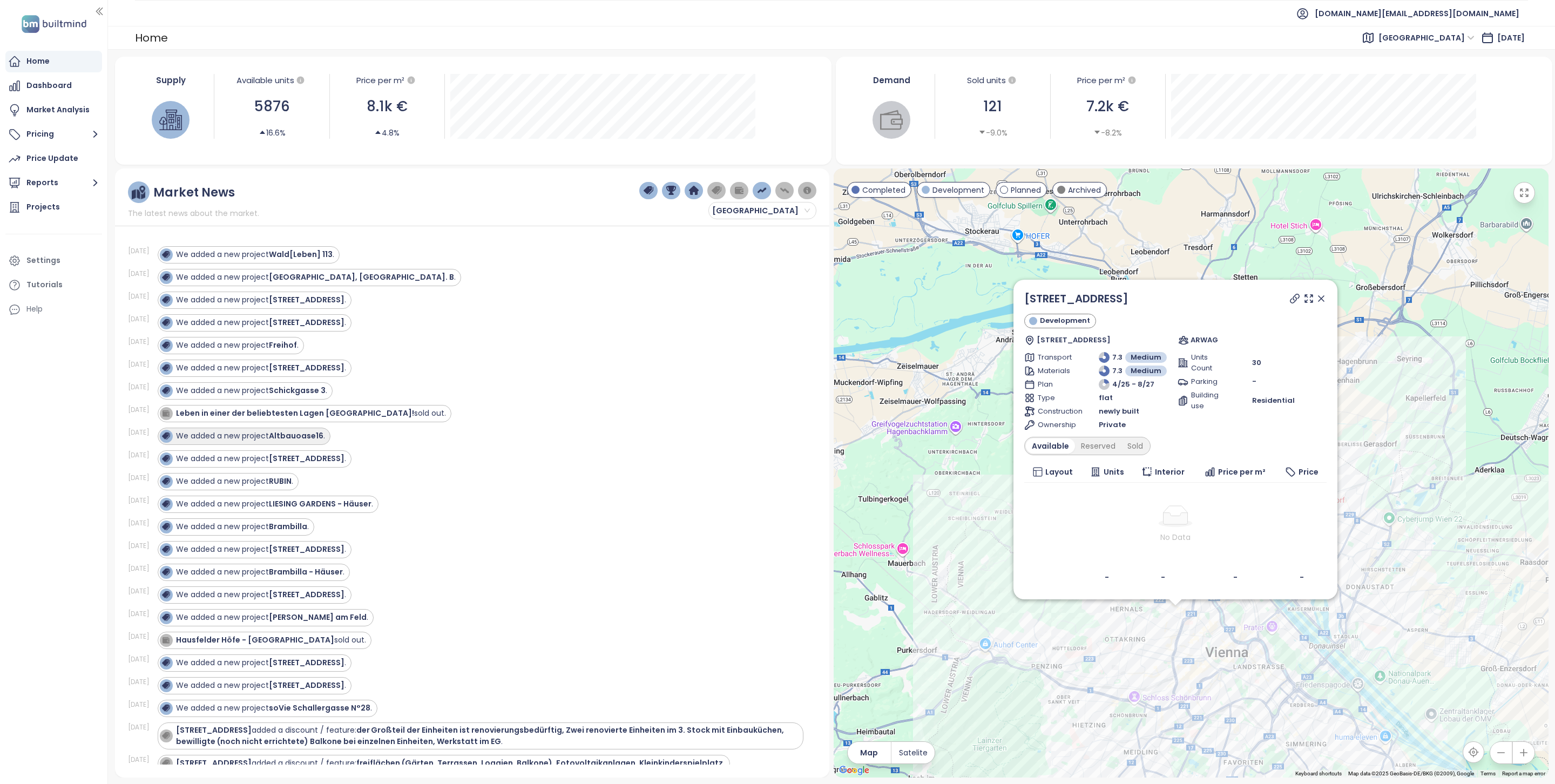
click at [310, 441] on strong "Altbauoase16" at bounding box center [295, 435] width 55 height 11
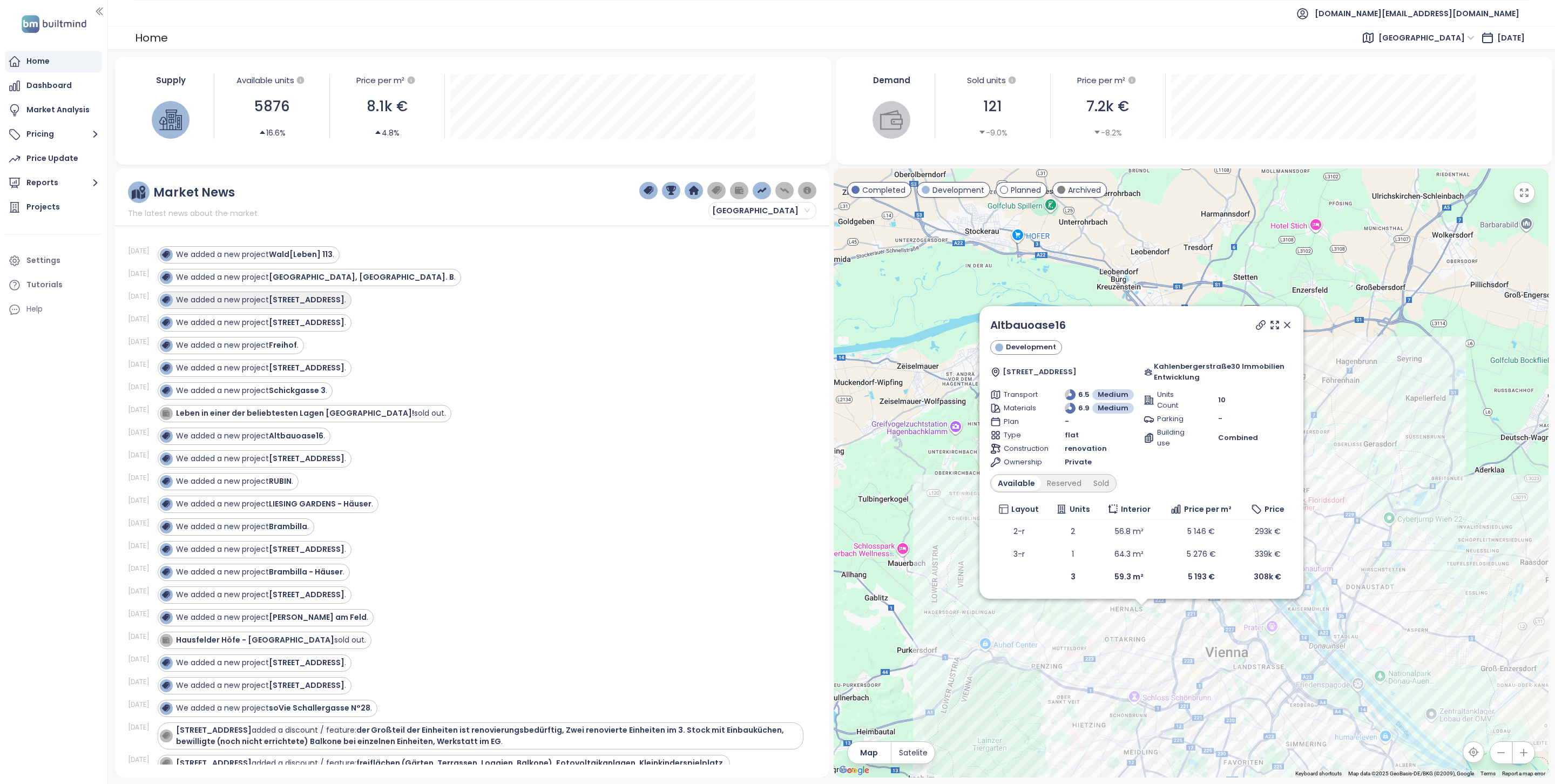
click at [295, 302] on strong "Jörgerstraße 20" at bounding box center [306, 299] width 76 height 11
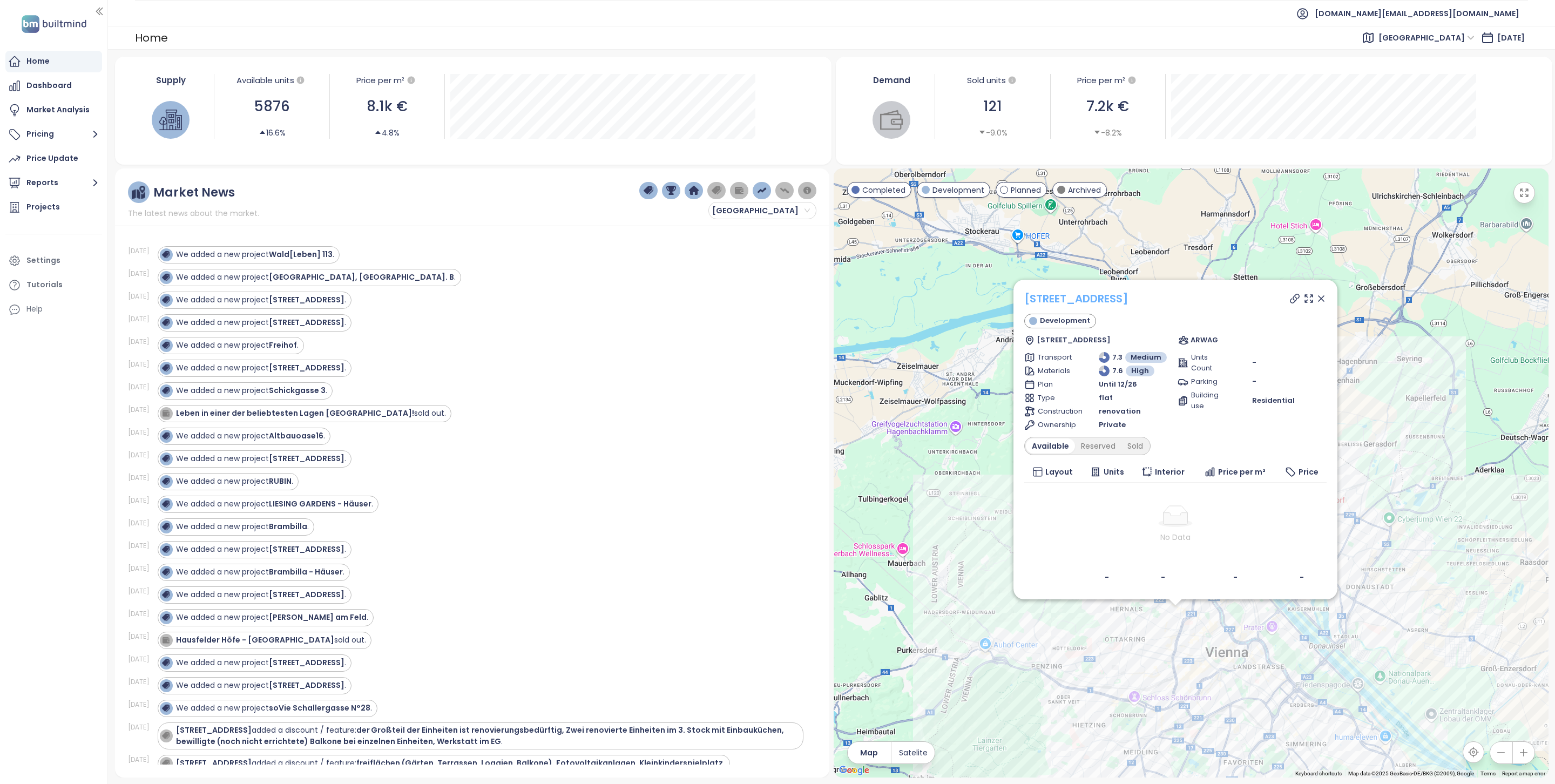
click at [1051, 299] on link "Jörgerstraße 20" at bounding box center [1076, 299] width 104 height 15
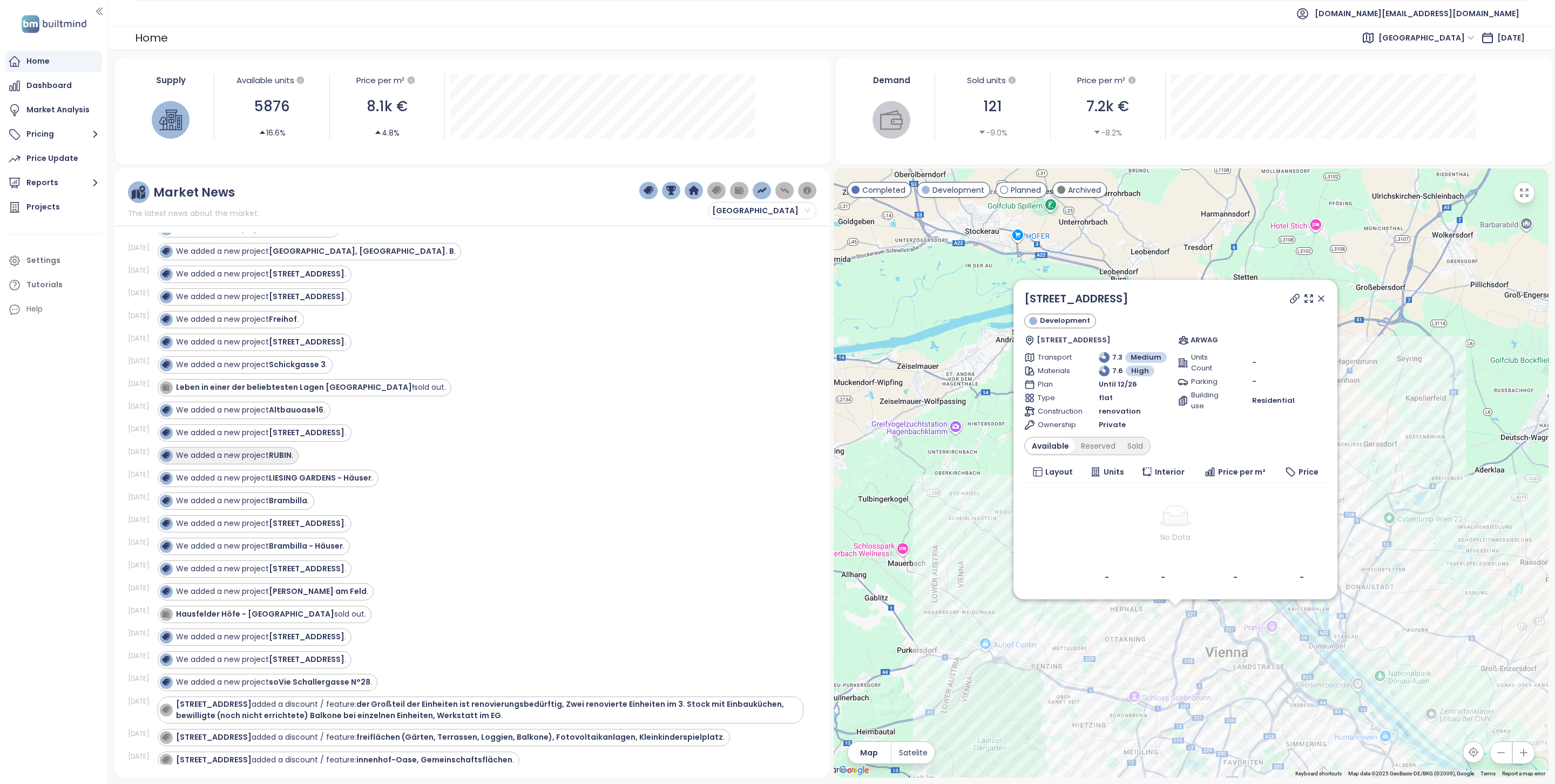
click at [289, 460] on strong "RUBIN" at bounding box center [280, 454] width 23 height 11
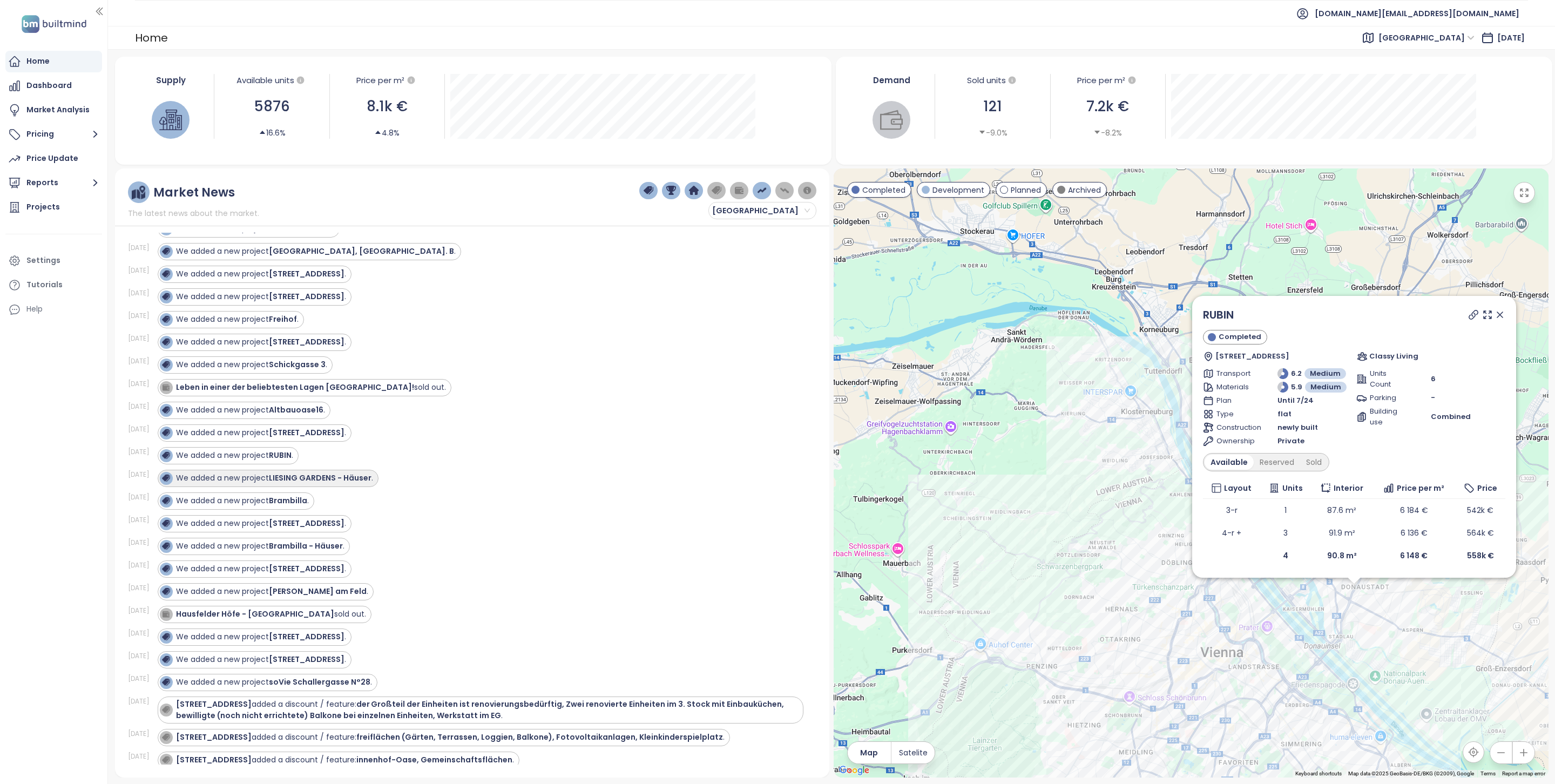
click at [359, 483] on strong "LIESING GARDENS - Häuser" at bounding box center [319, 477] width 103 height 11
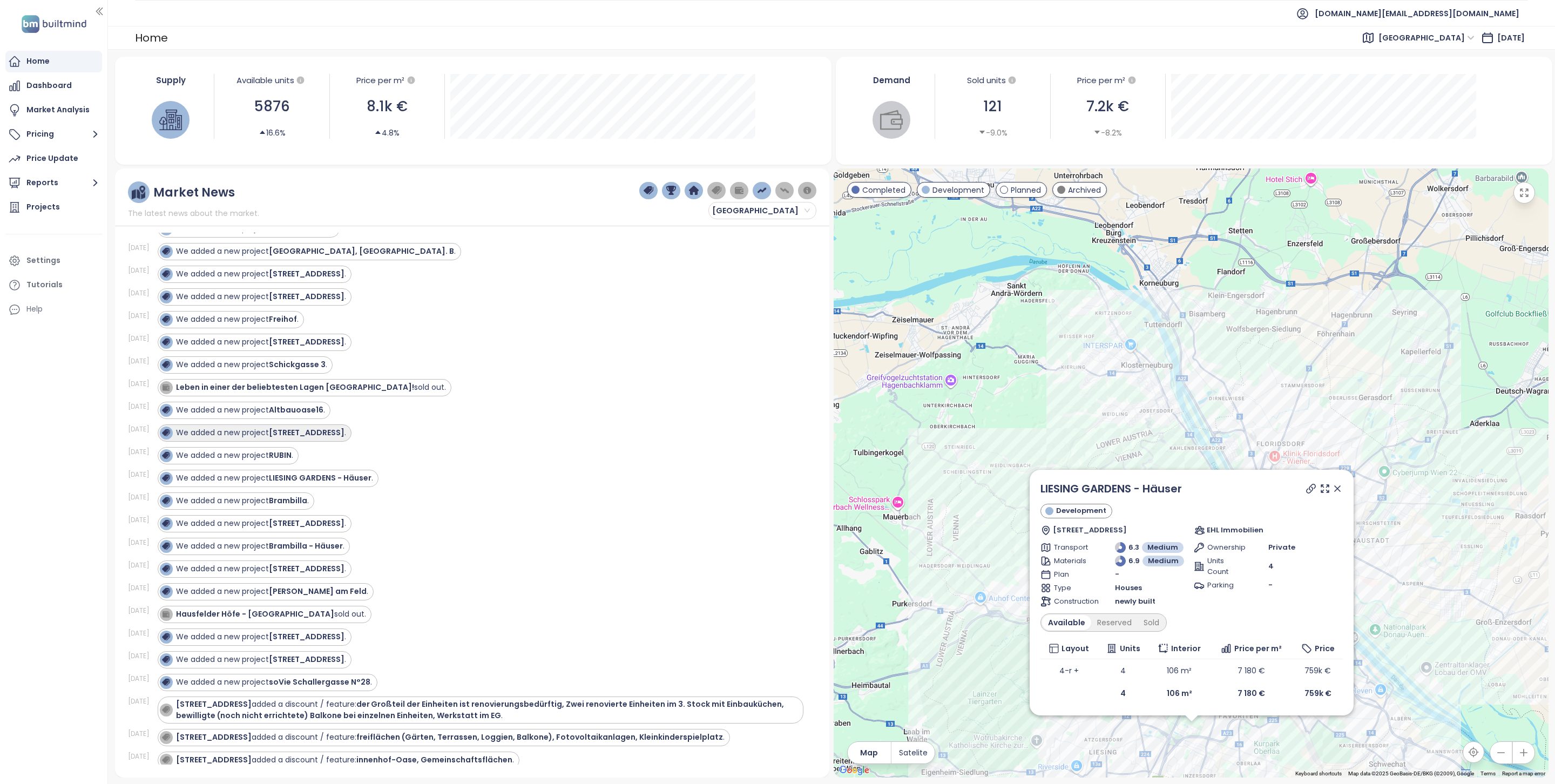
click at [324, 438] on div "We added a new project Senefeldergasse 35 ." at bounding box center [261, 432] width 170 height 12
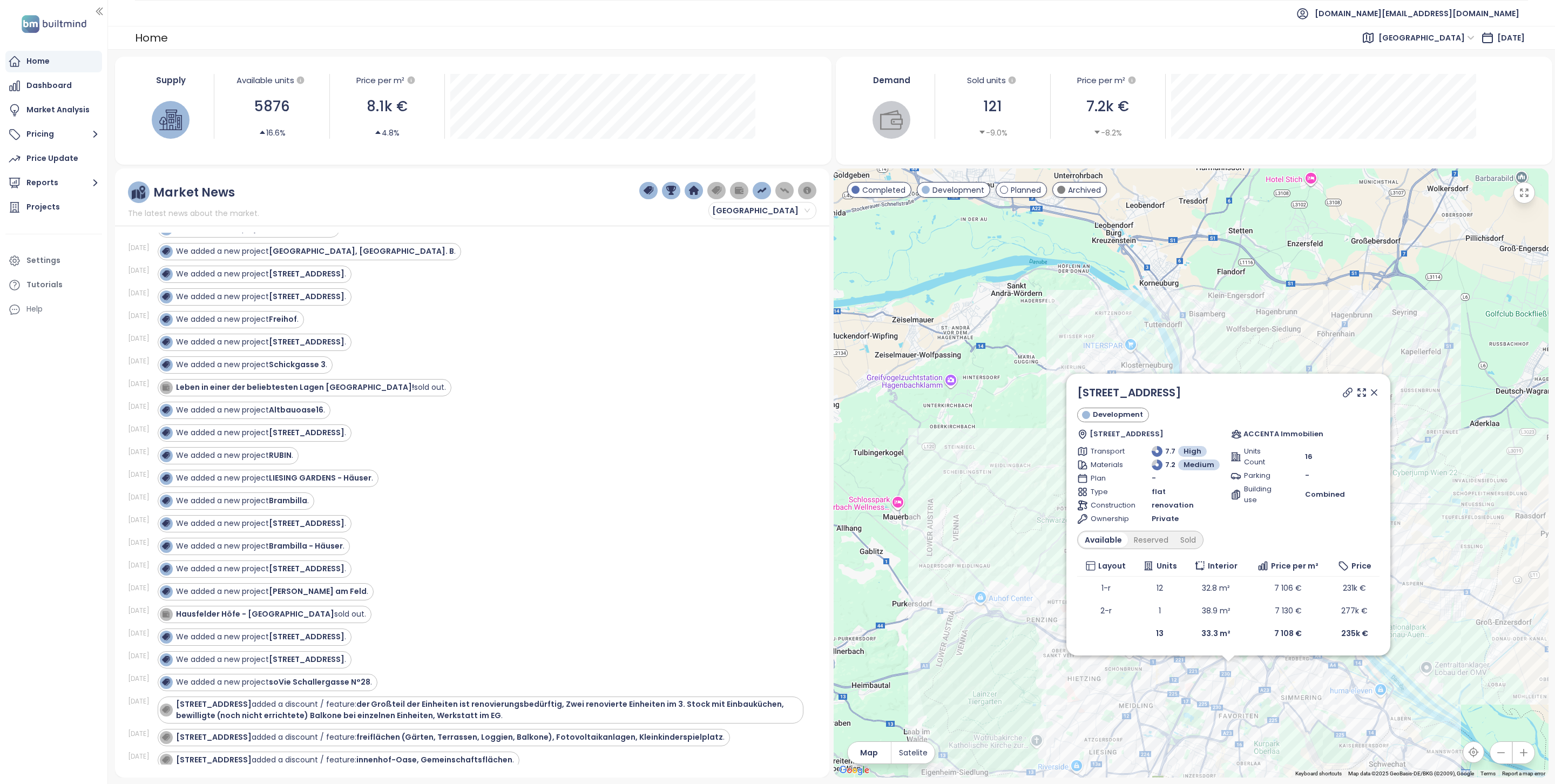
click at [524, 314] on div "We added a new project Freihof ." at bounding box center [480, 319] width 646 height 17
click at [366, 687] on div "We added a new project soVie Schallergasse N°28 ." at bounding box center [274, 682] width 196 height 12
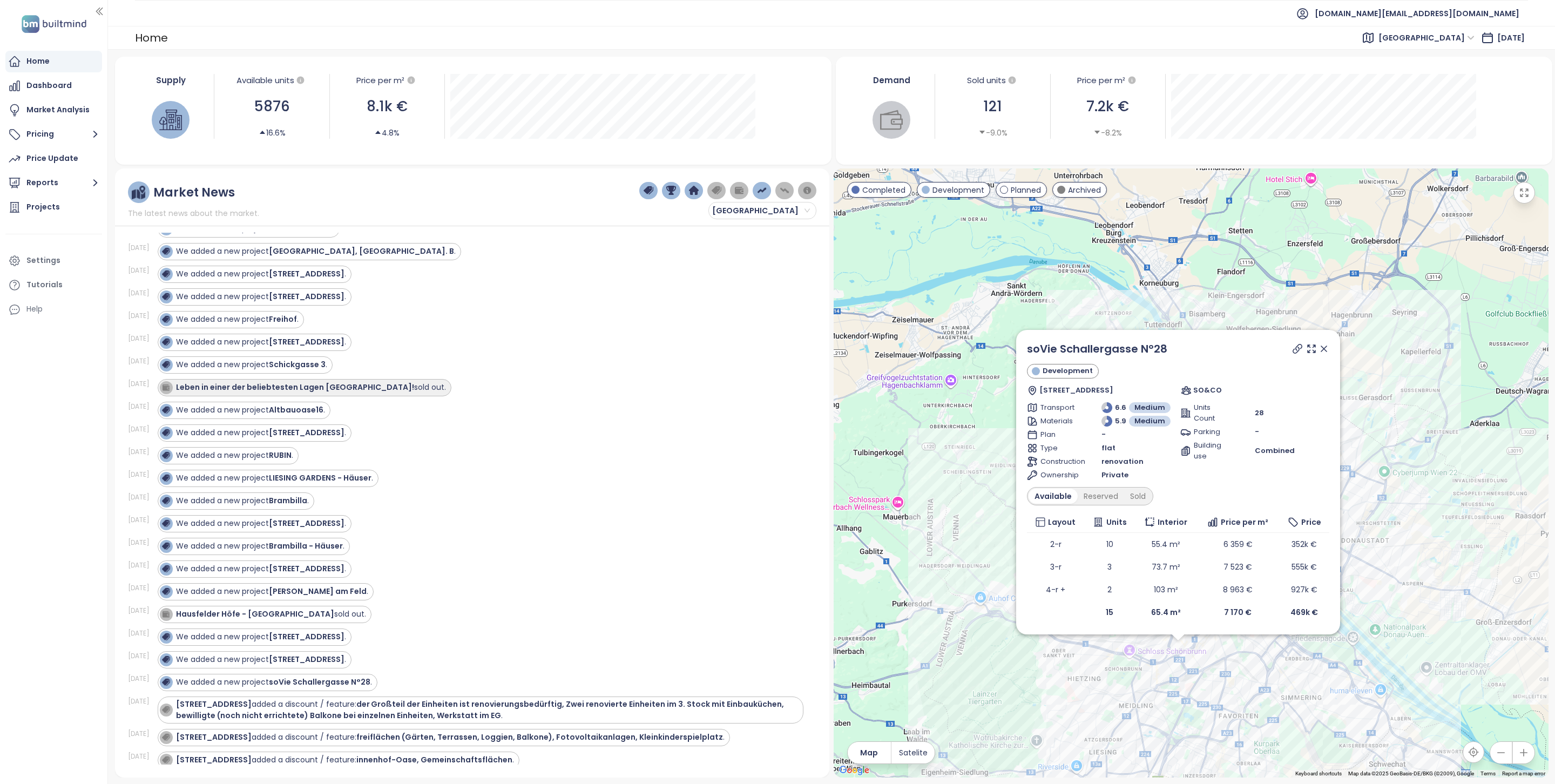
click at [327, 394] on div "Leben in einer der beliebtesten Lagen Wiens! sold out." at bounding box center [303, 388] width 286 height 13
click at [297, 242] on div "Sep 19, 25 We added a new project Breitenleer Straße, Bpl. B ." at bounding box center [465, 252] width 676 height 23
click at [298, 247] on strong "Breitenleer Straße, Bpl. B" at bounding box center [360, 250] width 185 height 11
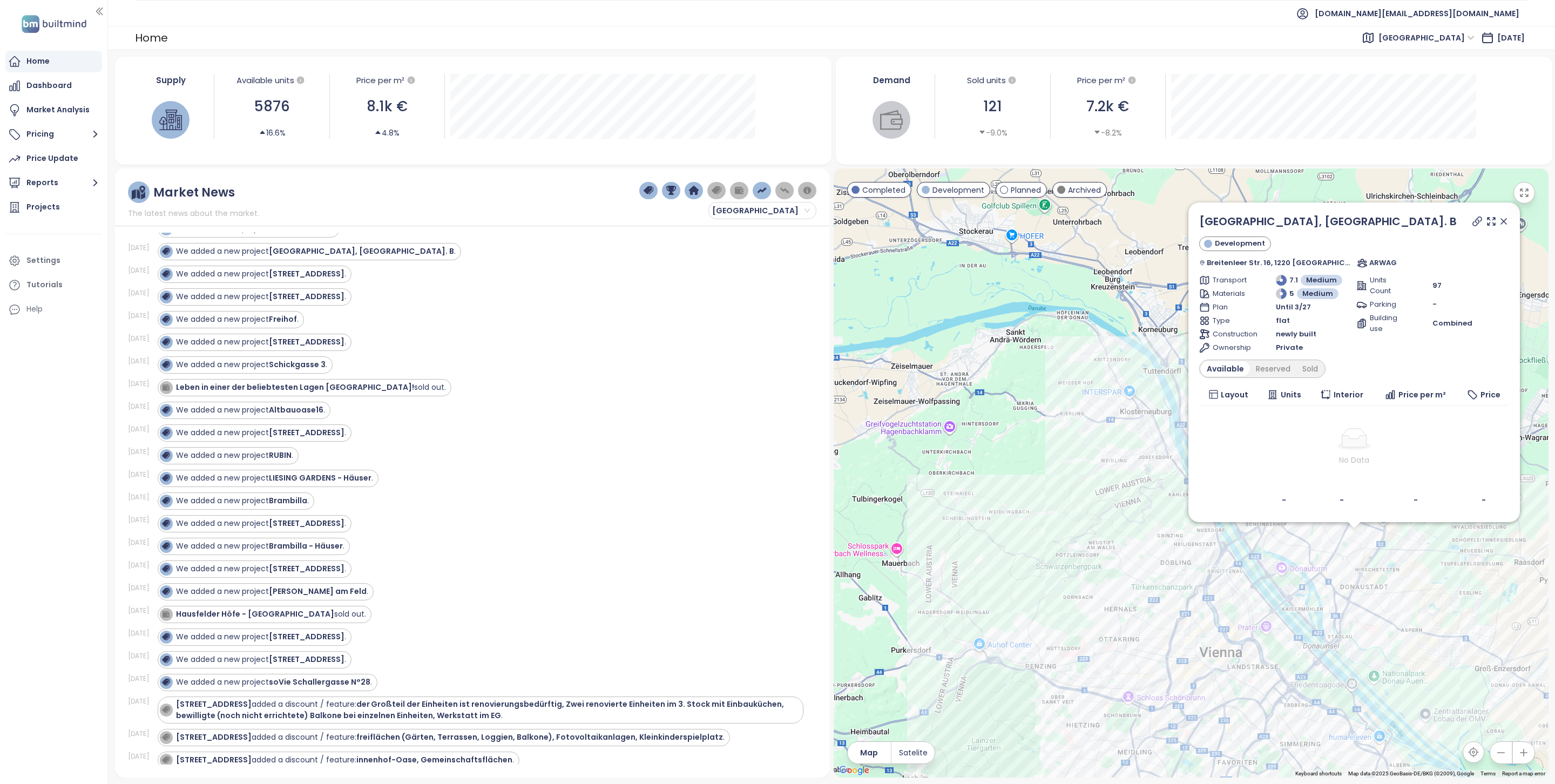
click at [1500, 223] on icon at bounding box center [1503, 220] width 11 height 11
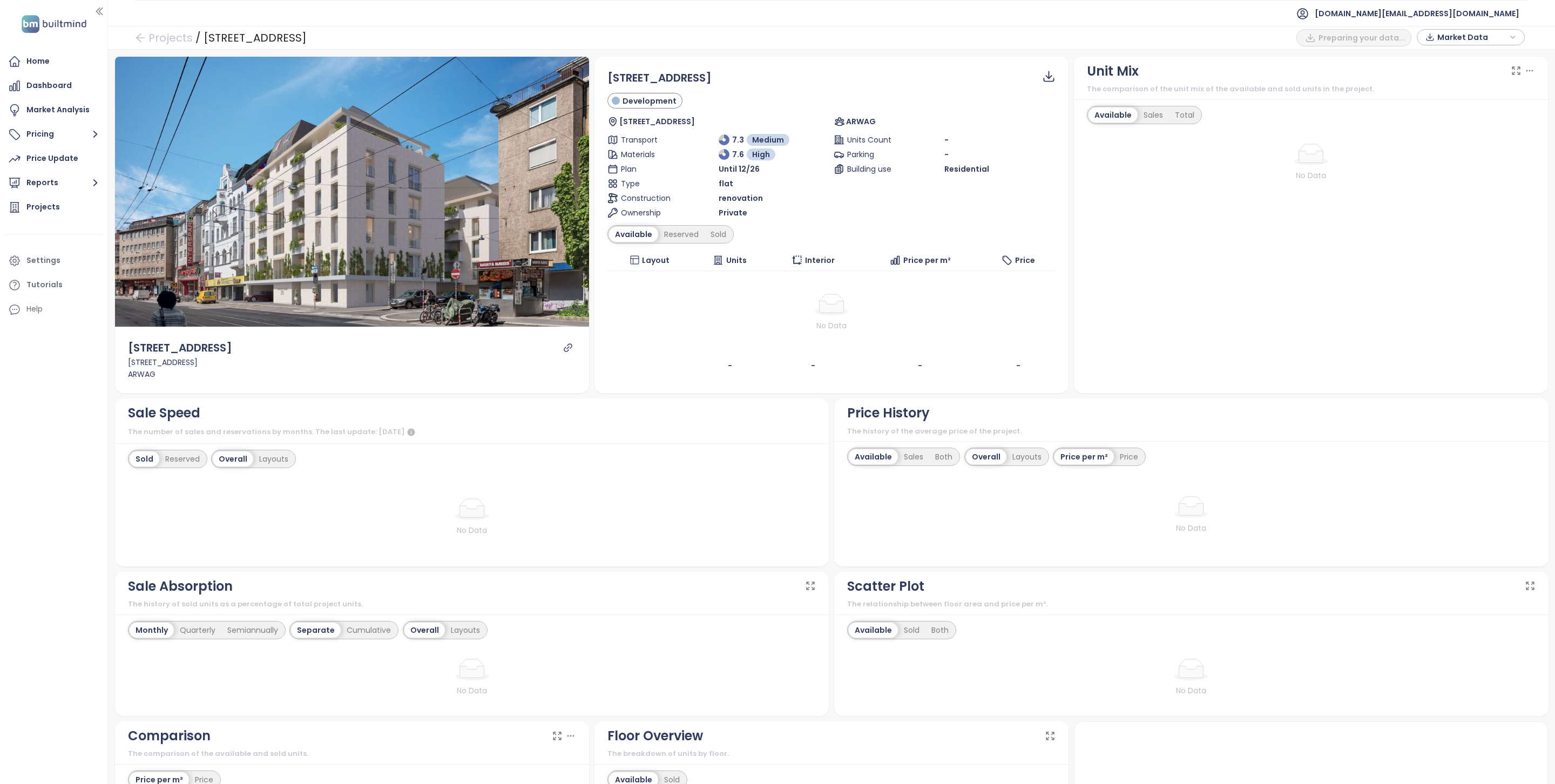
click at [566, 344] on icon "link" at bounding box center [568, 347] width 8 height 8
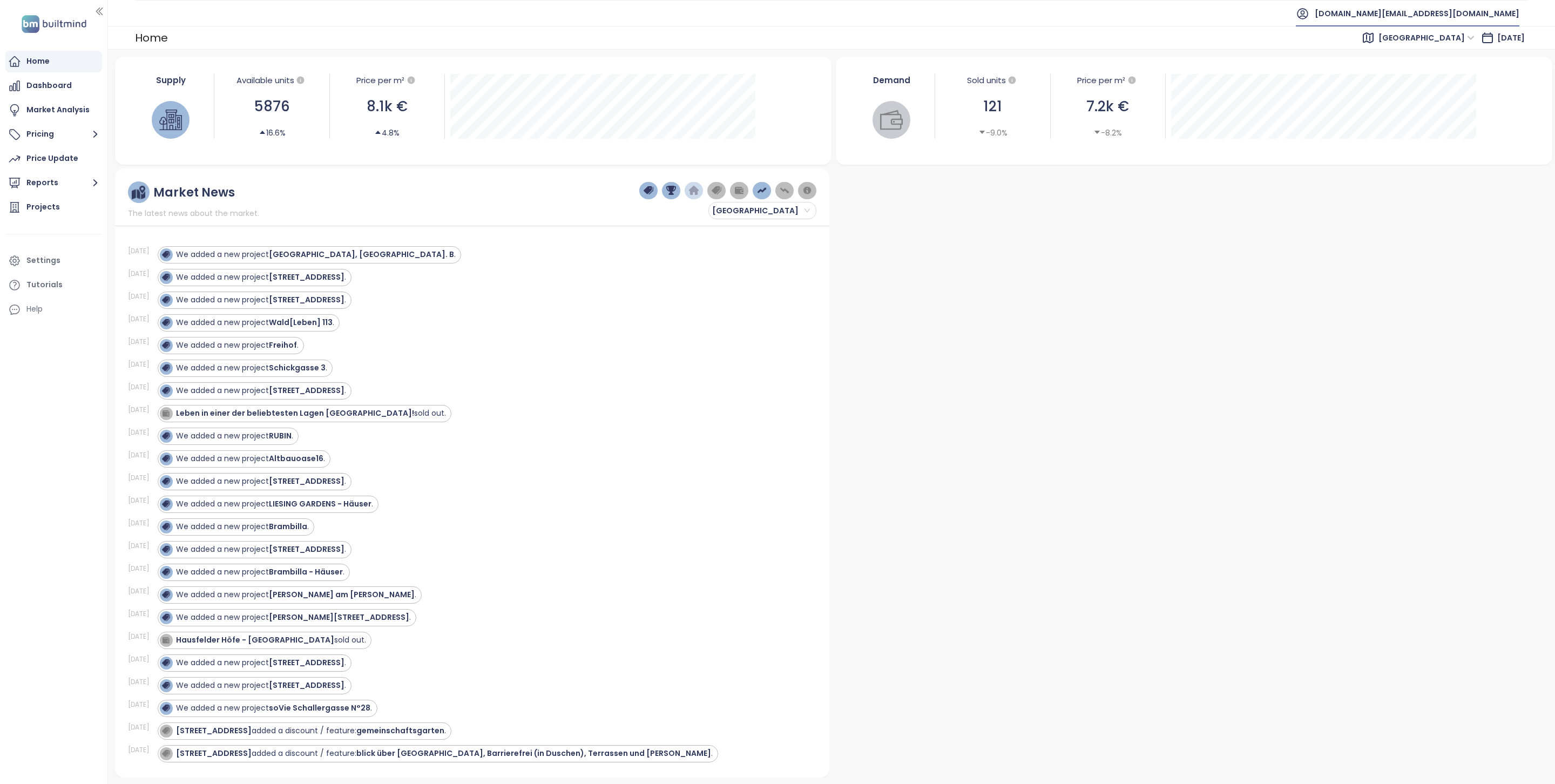
click at [1435, 15] on span "[DOMAIN_NAME][EMAIL_ADDRESS][DOMAIN_NAME]" at bounding box center [1416, 13] width 204 height 26
click at [1439, 52] on li "Log out" at bounding box center [1453, 43] width 127 height 22
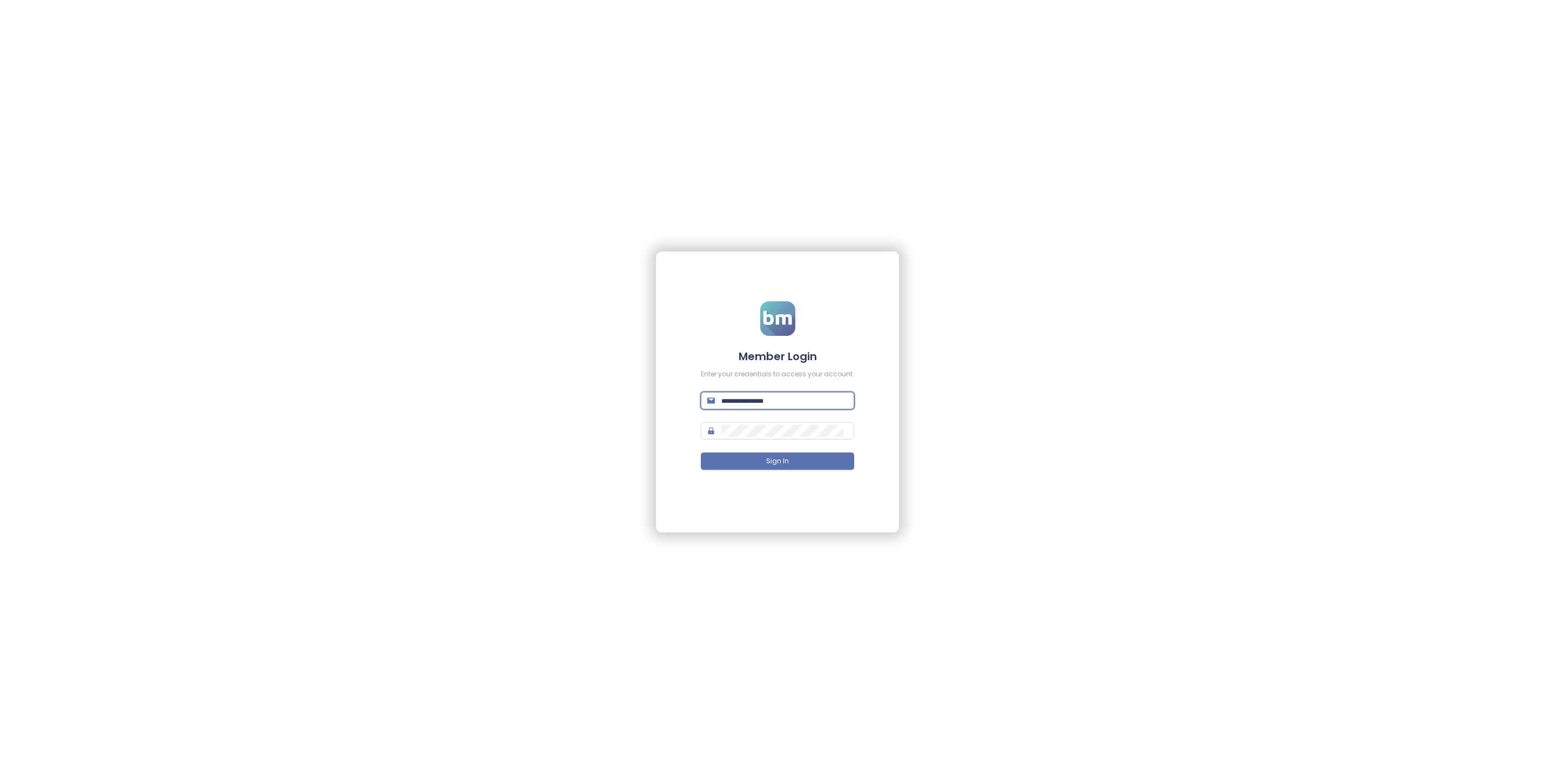
click at [751, 397] on input "text" at bounding box center [784, 401] width 127 height 12
type input "**********"
click at [778, 465] on span "Sign In" at bounding box center [778, 461] width 23 height 11
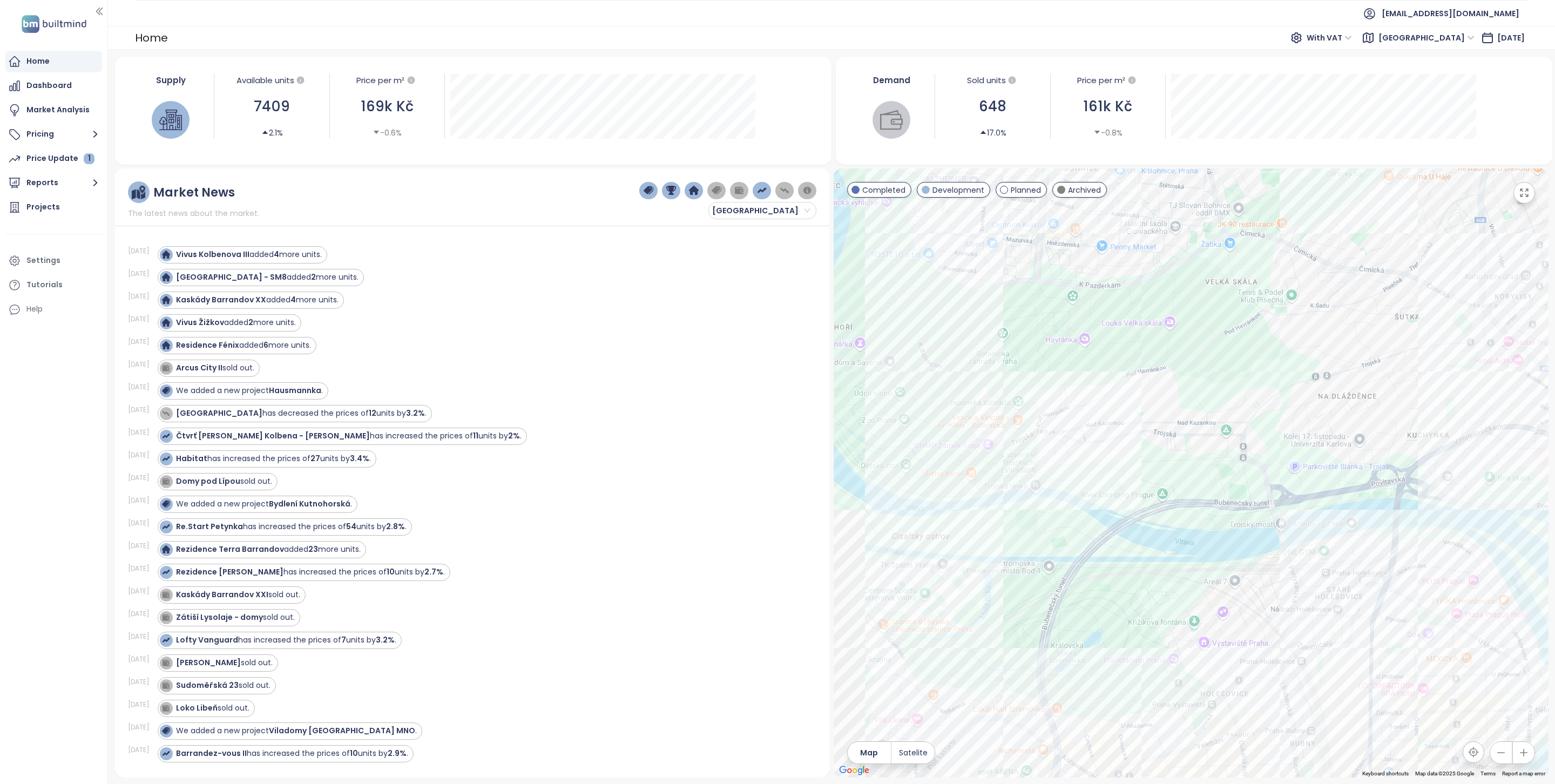
drag, startPoint x: 1178, startPoint y: 525, endPoint x: 1316, endPoint y: 276, distance: 284.7
click at [1315, 276] on div at bounding box center [1191, 473] width 715 height 609
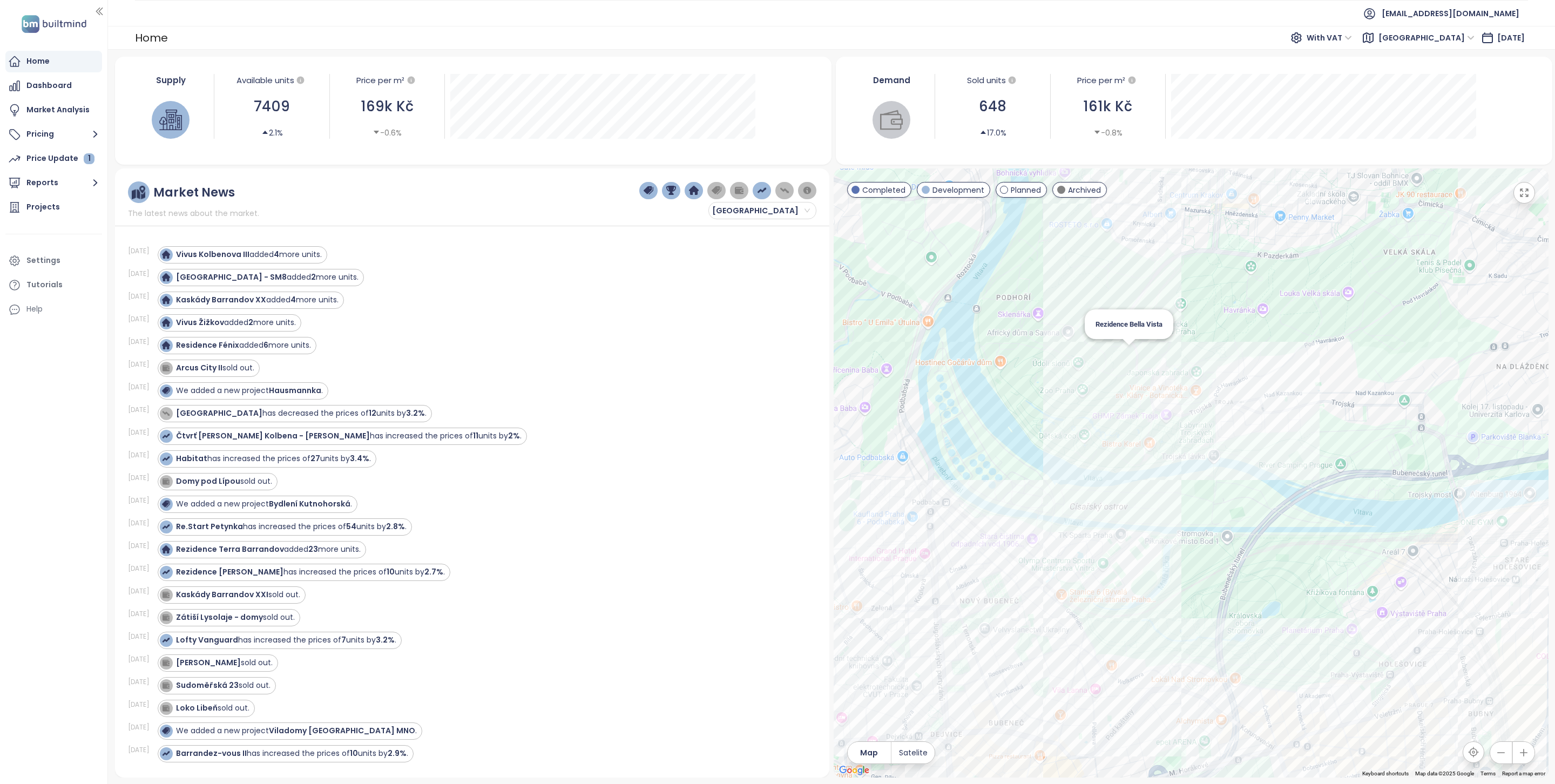
click at [1128, 351] on div "Rezidence Bella Vista" at bounding box center [1191, 473] width 715 height 609
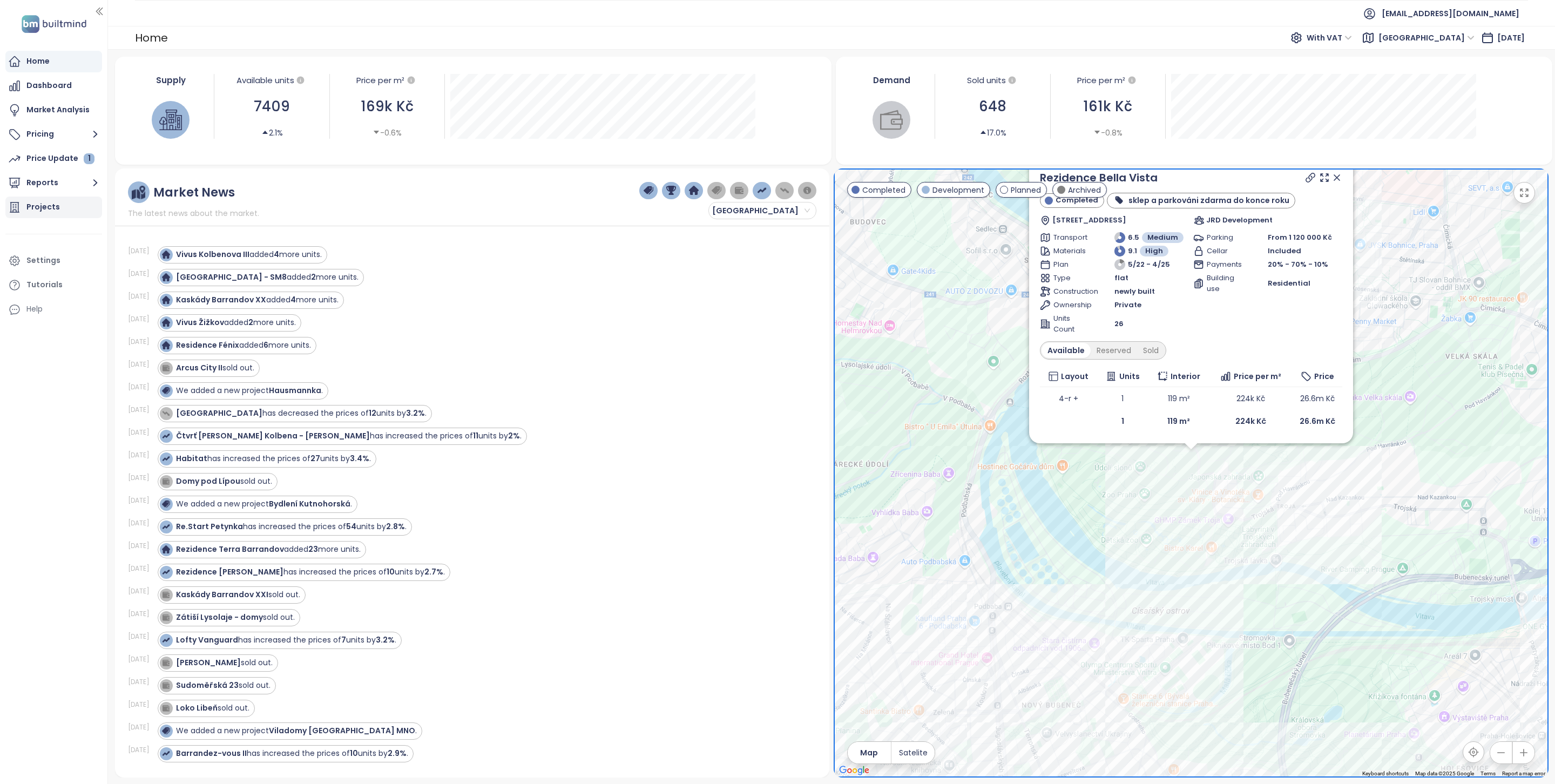
click at [63, 198] on div "Projects" at bounding box center [54, 207] width 97 height 22
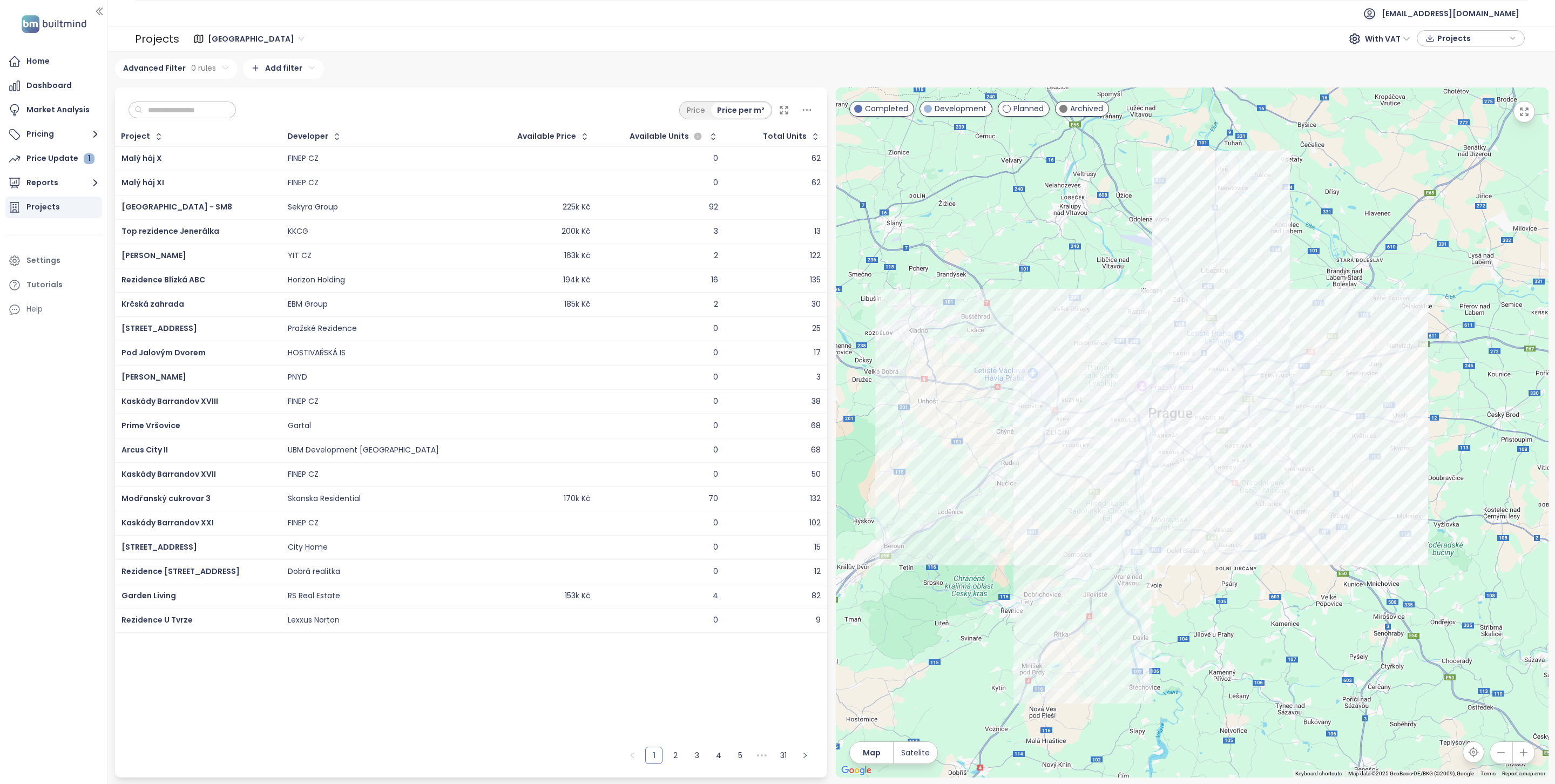
click at [175, 112] on input "text" at bounding box center [186, 109] width 87 height 16
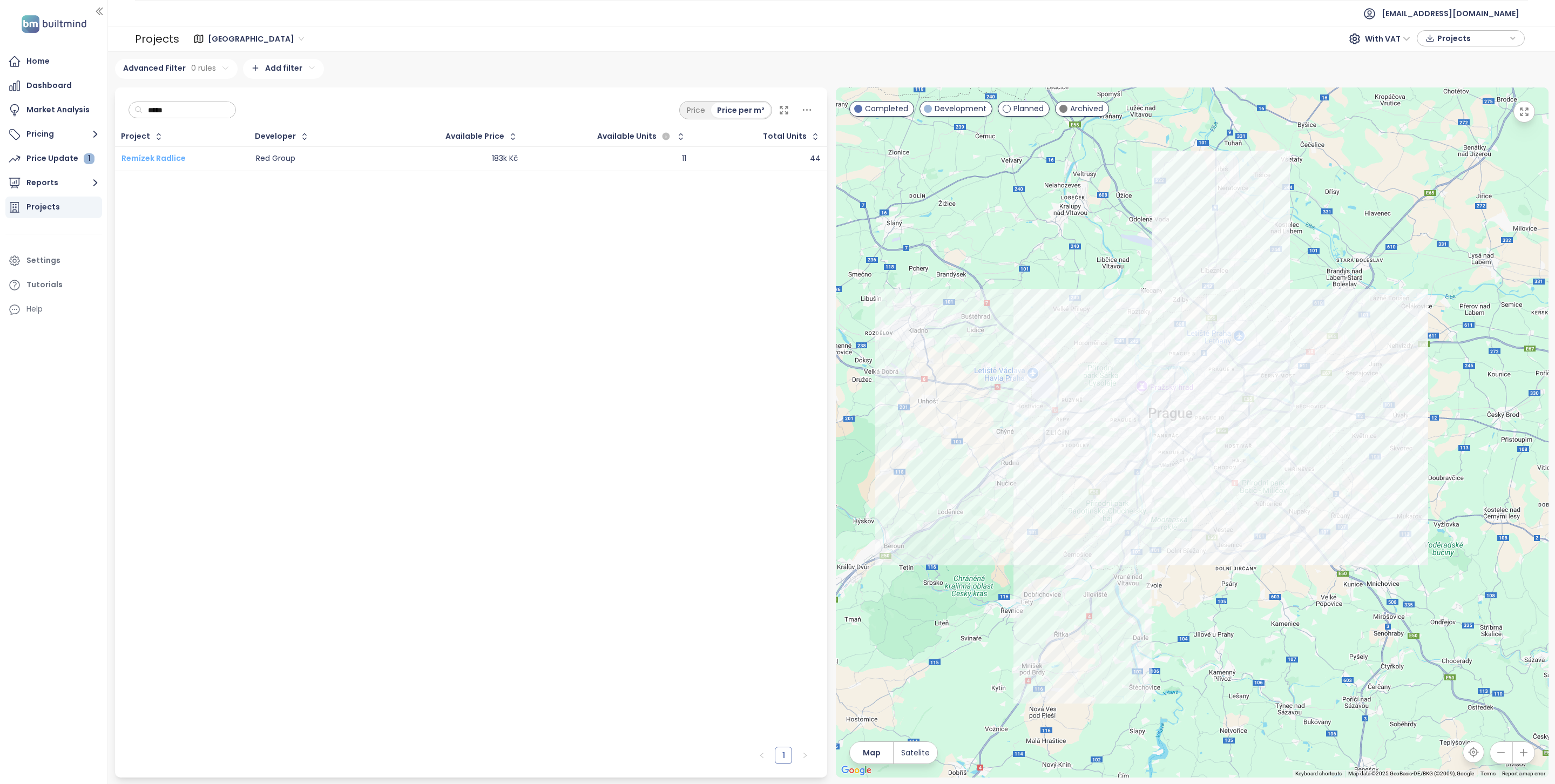
type input "*****"
click at [151, 162] on span "Remízek Radlice" at bounding box center [153, 157] width 64 height 11
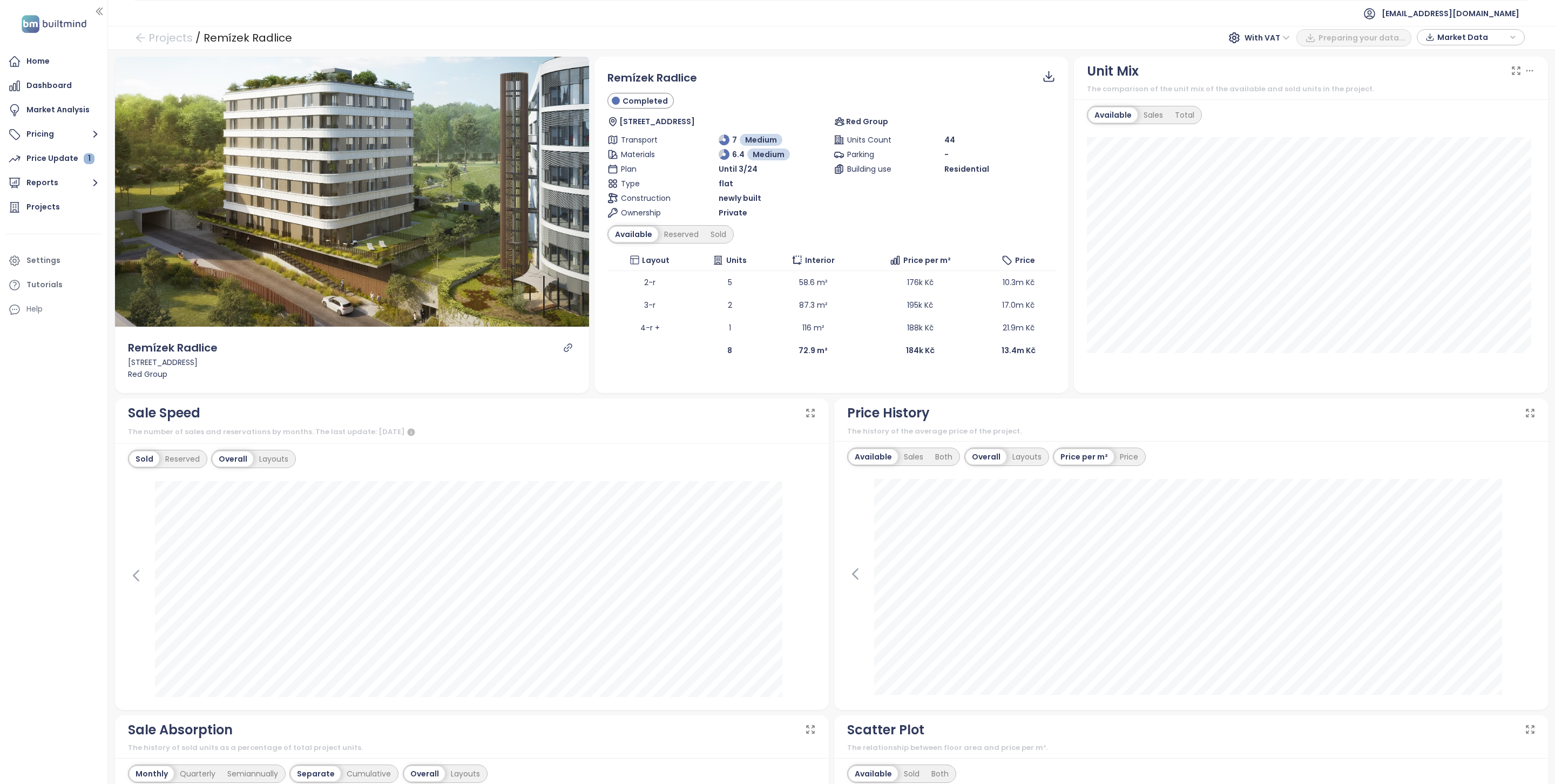
click at [563, 352] on icon "link" at bounding box center [568, 348] width 10 height 10
